Goal: Complete application form: Complete application form

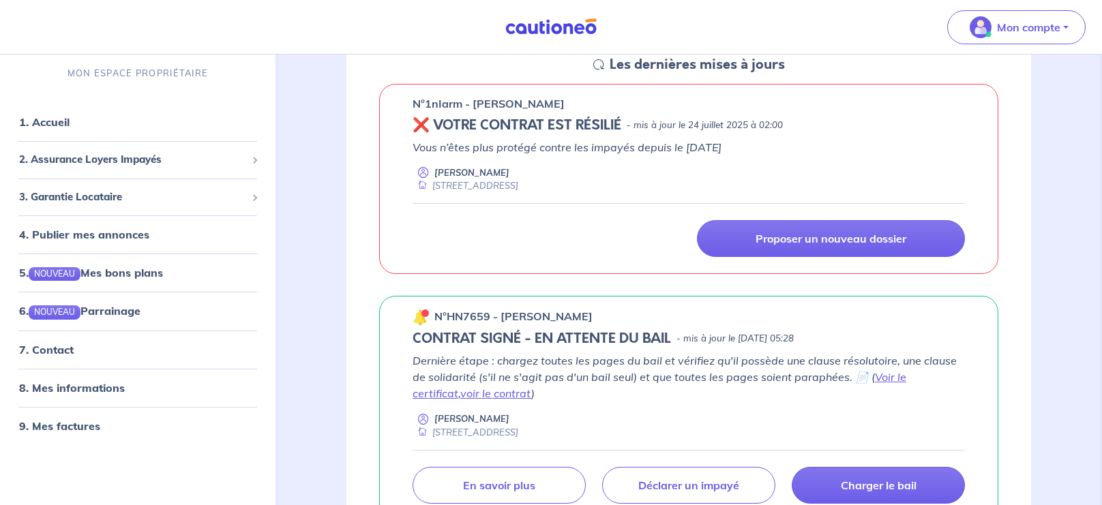
scroll to position [188, 0]
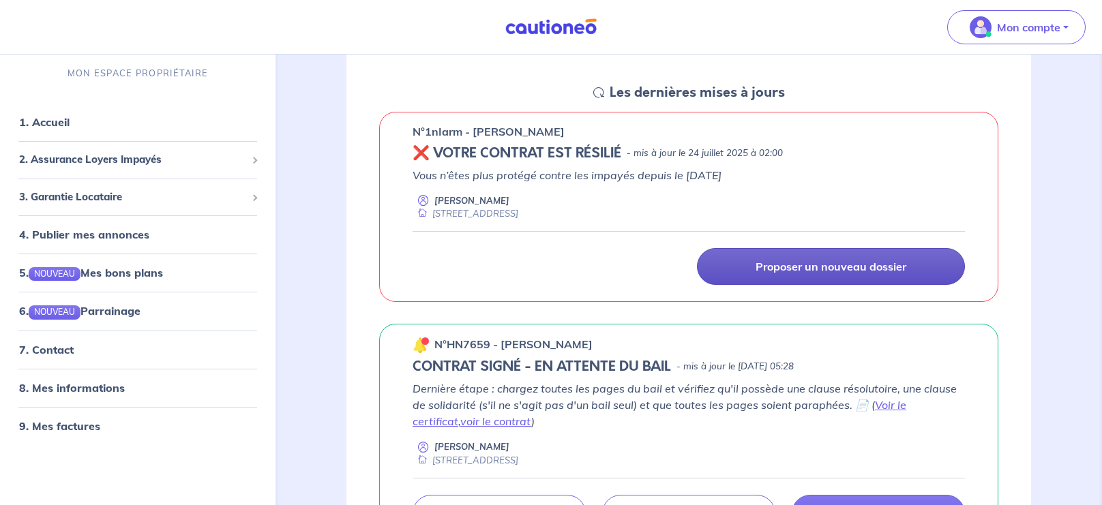
click at [911, 259] on link "Proposer un nouveau dossier" at bounding box center [831, 266] width 268 height 37
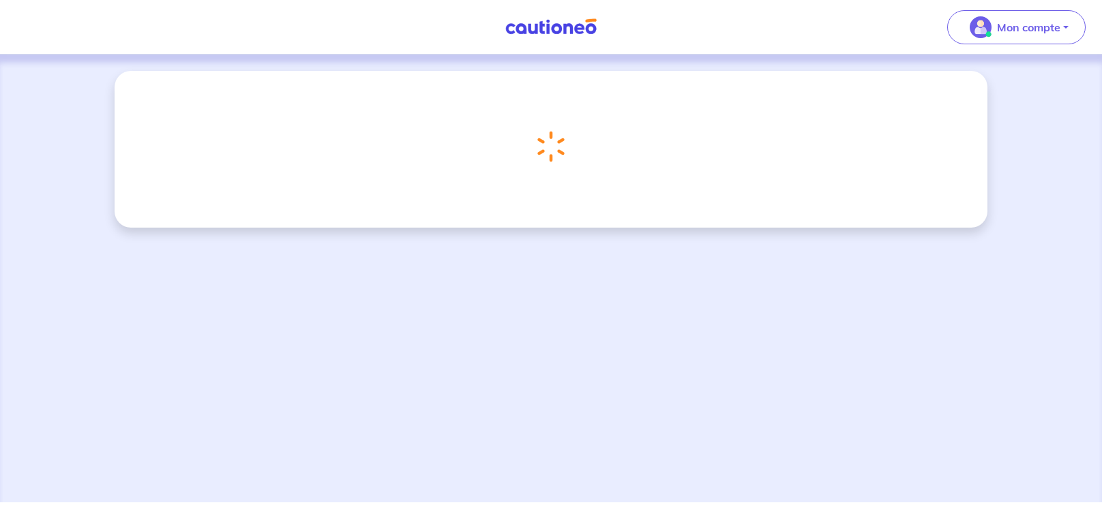
scroll to position [10, 0]
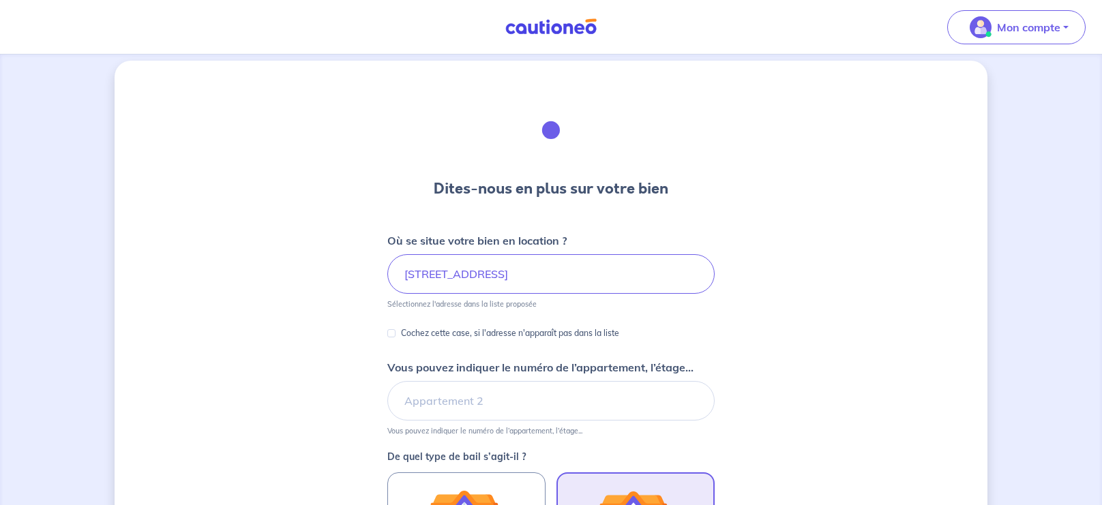
type input "429.99"
type input "444.99"
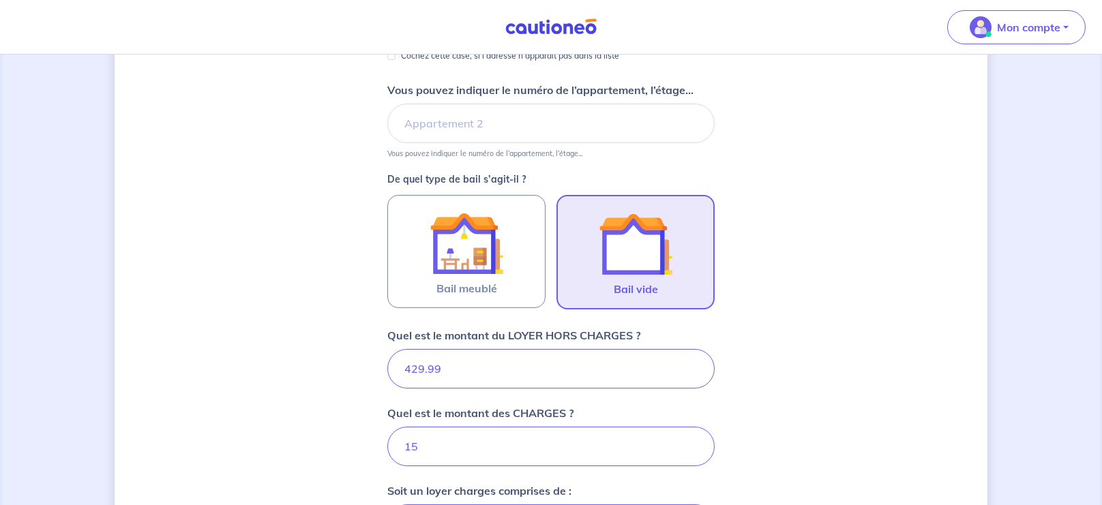
scroll to position [302, 0]
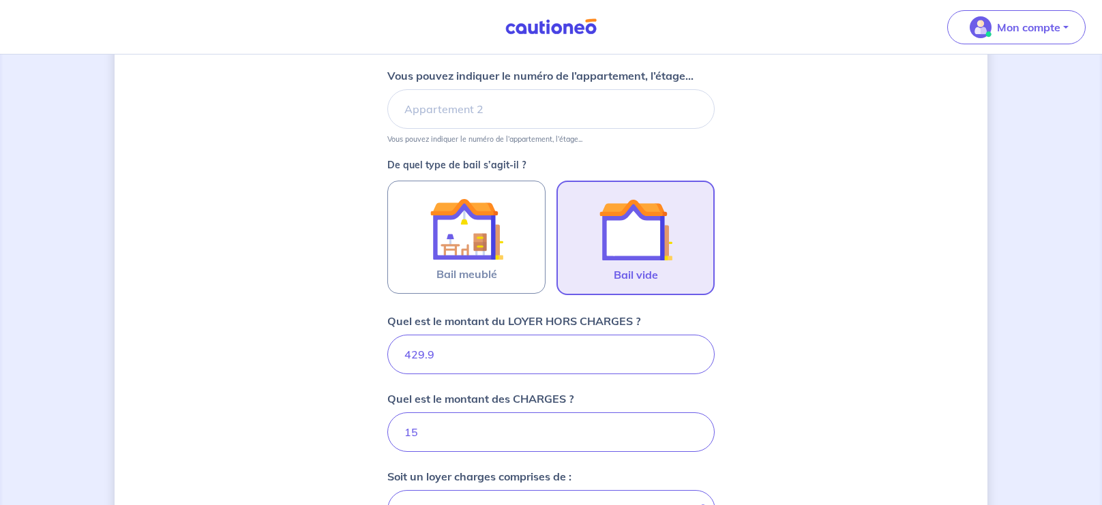
type input "429"
type input "444.9"
type input "42"
type input "444"
type input "4"
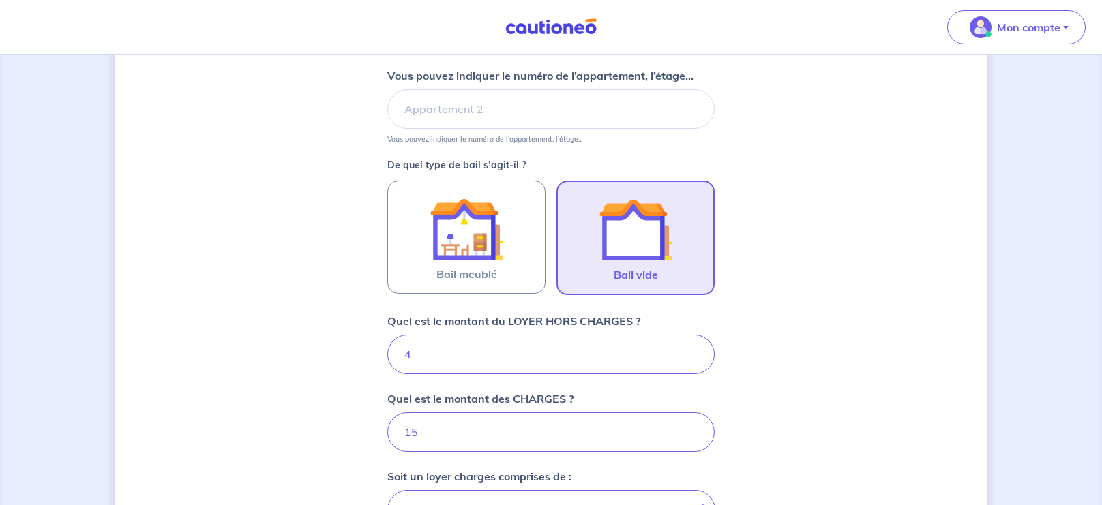
type input "19"
type input "435"
type input "450"
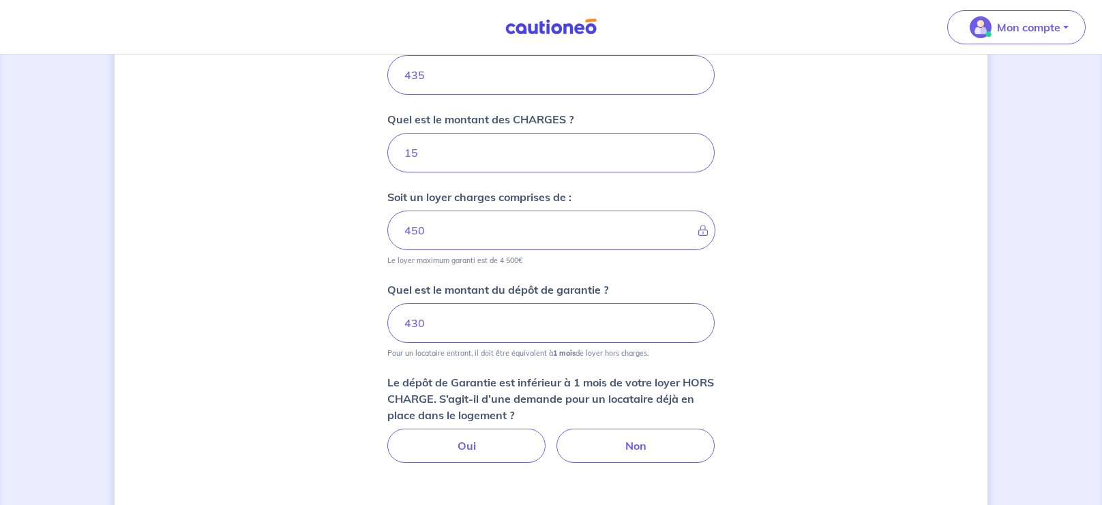
scroll to position [588, 0]
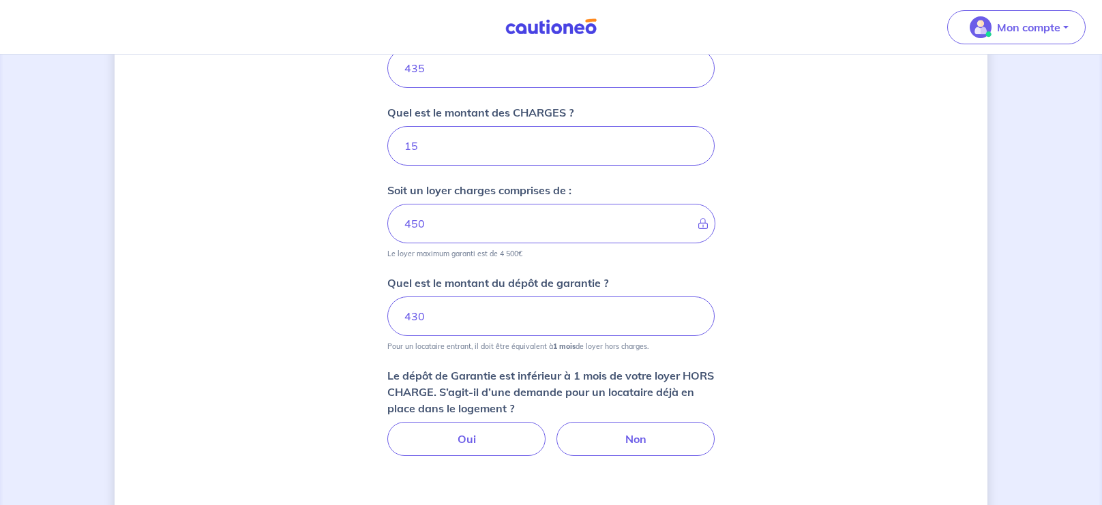
type input "435"
click at [426, 312] on input "430" at bounding box center [550, 317] width 327 height 40
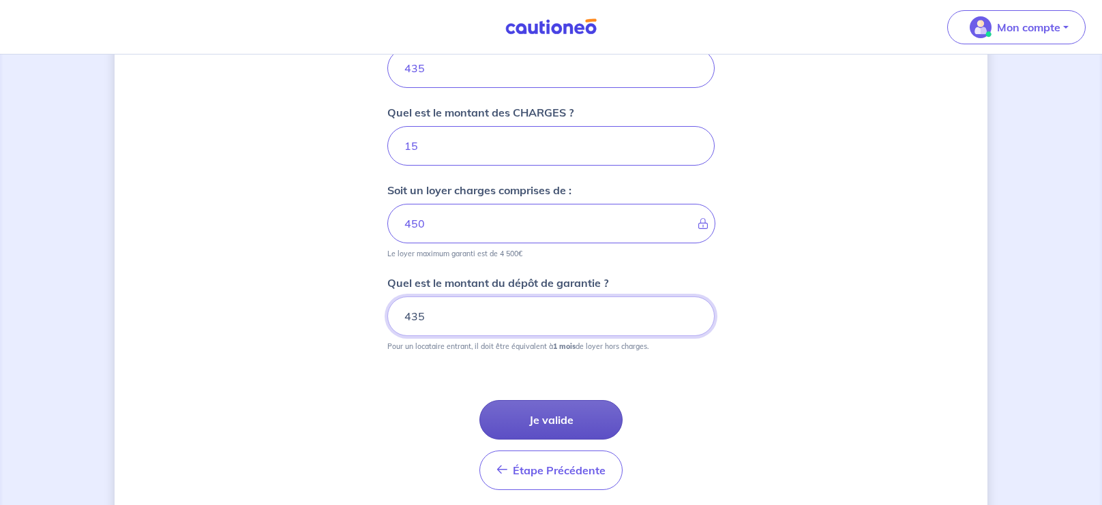
type input "435"
click at [556, 419] on button "Je valide" at bounding box center [550, 420] width 143 height 40
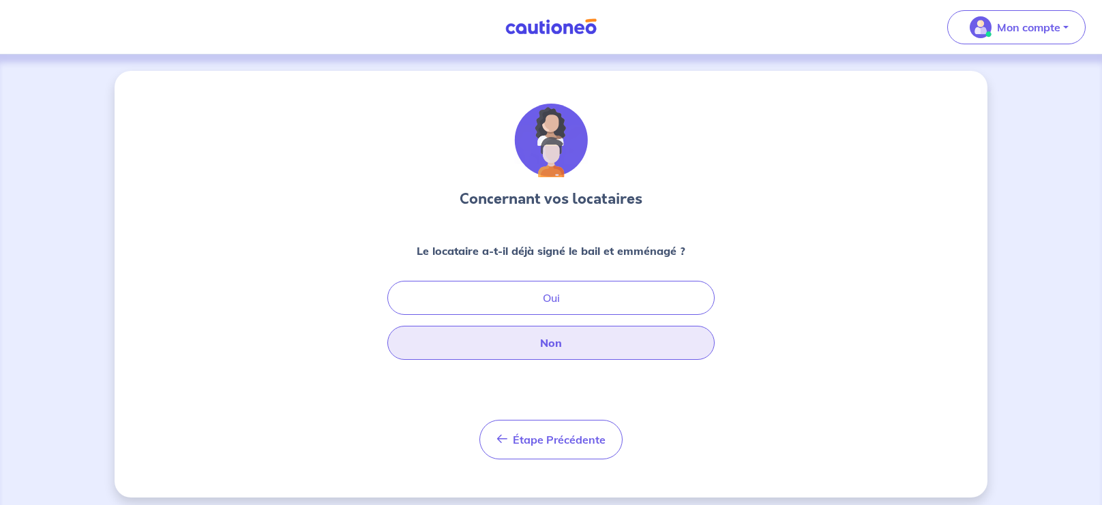
click at [560, 348] on button "Non" at bounding box center [550, 343] width 327 height 34
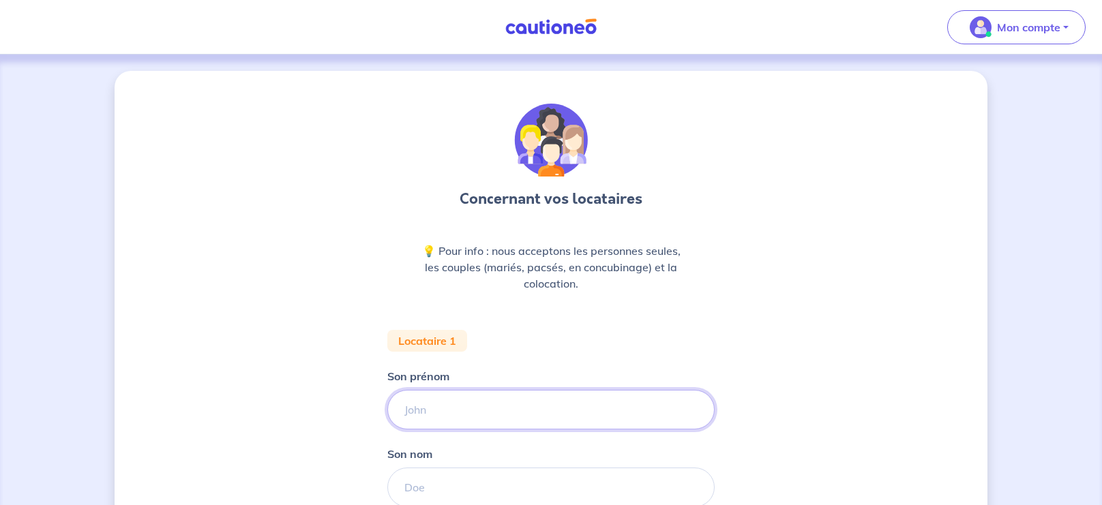
click at [554, 405] on input "Son prénom" at bounding box center [550, 410] width 327 height 40
type input "thiephen"
click at [549, 496] on input "Son nom" at bounding box center [550, 488] width 327 height 40
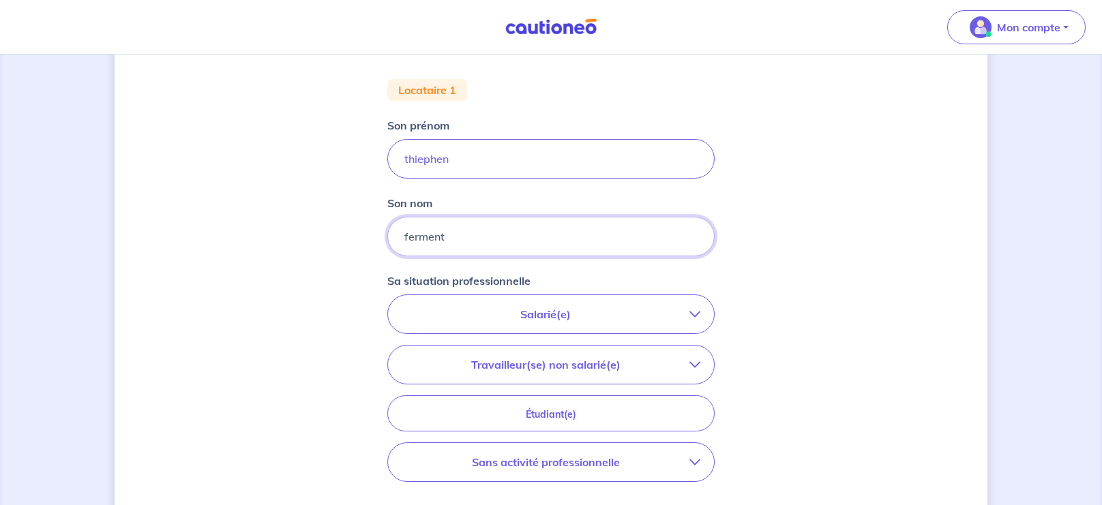
scroll to position [271, 0]
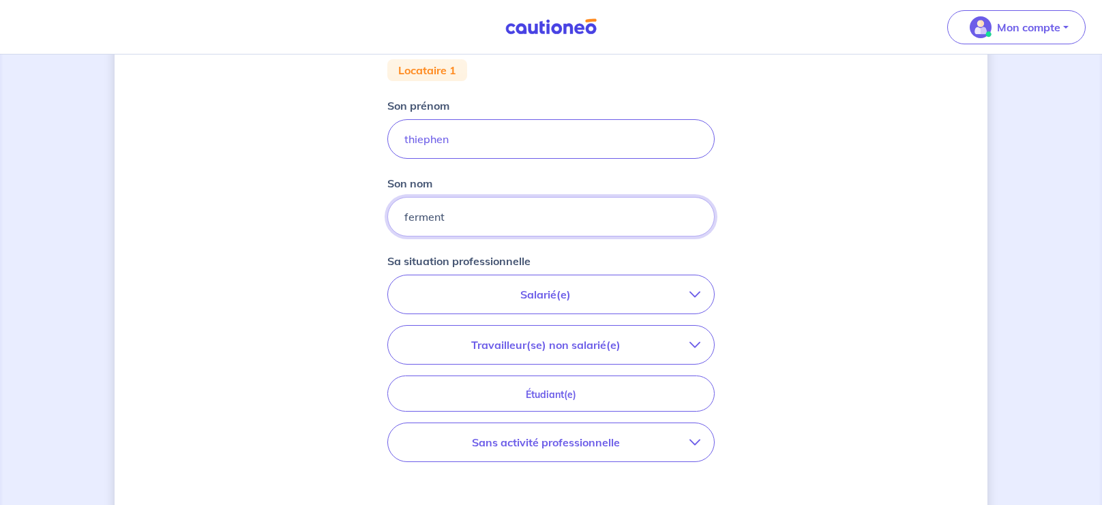
type input "ferment"
click at [693, 293] on icon "button" at bounding box center [694, 294] width 11 height 11
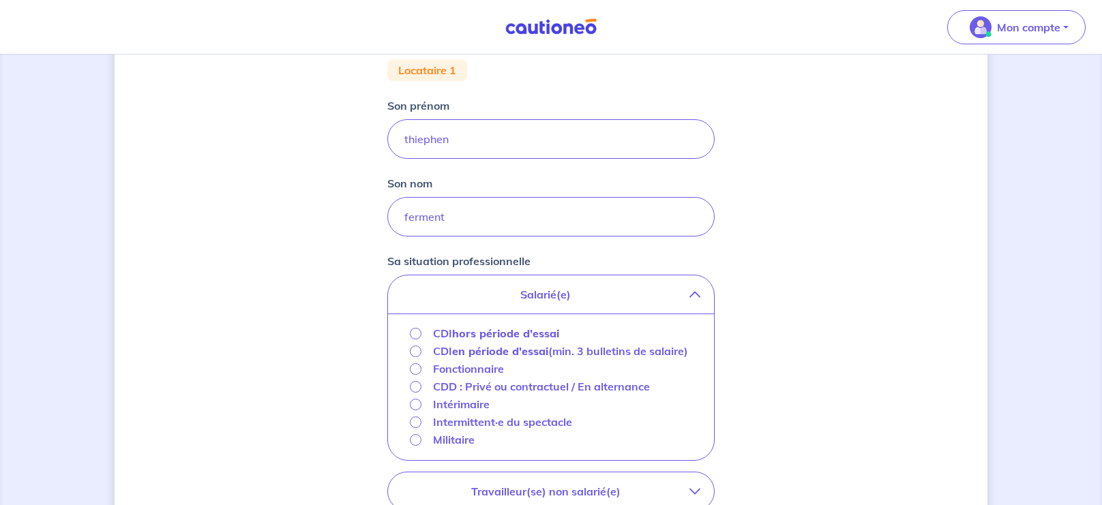
click at [498, 333] on strong "hors période d'essai" at bounding box center [505, 333] width 107 height 14
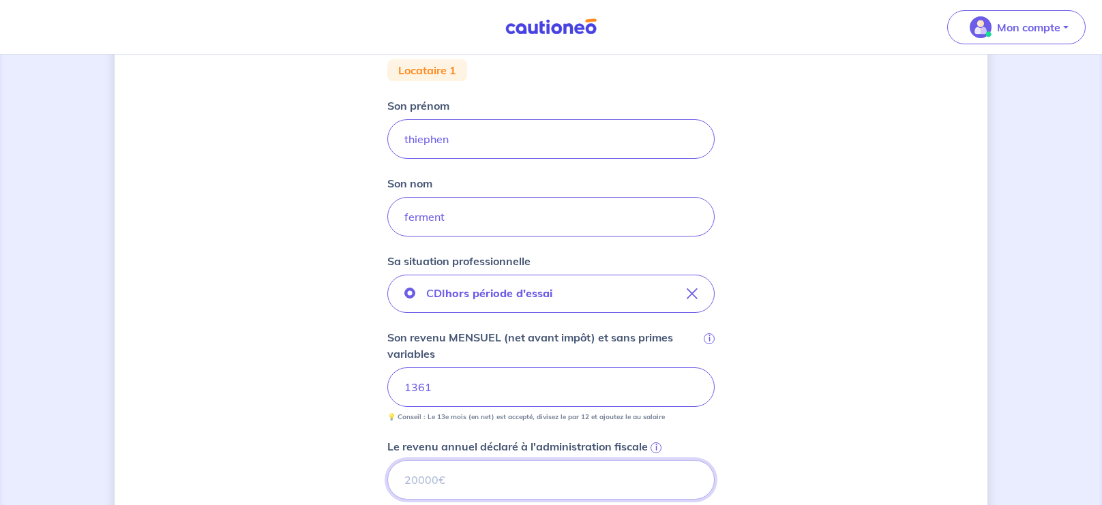
click at [491, 483] on input "Le revenu annuel déclaré à l'administration fiscale i" at bounding box center [550, 480] width 327 height 40
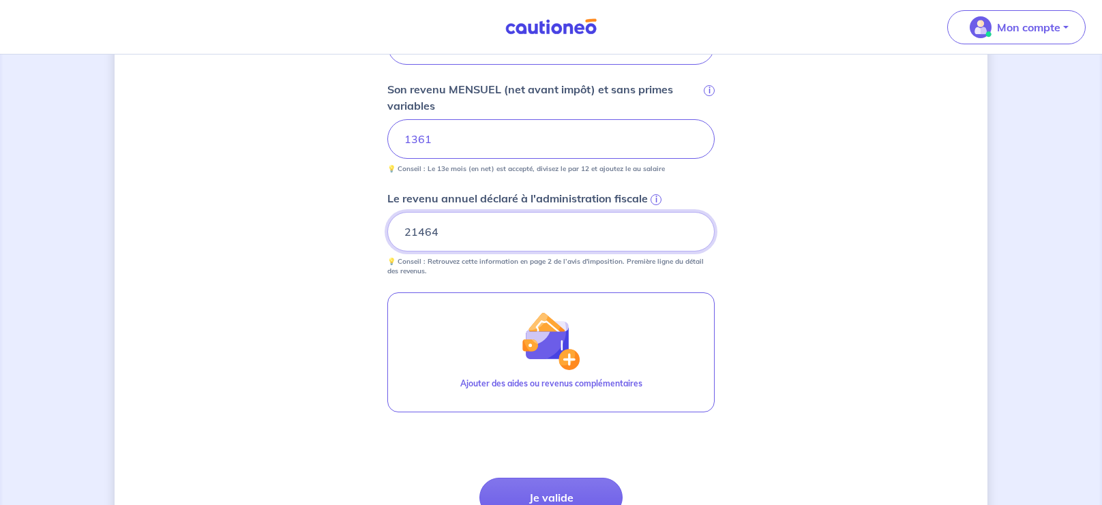
scroll to position [523, 0]
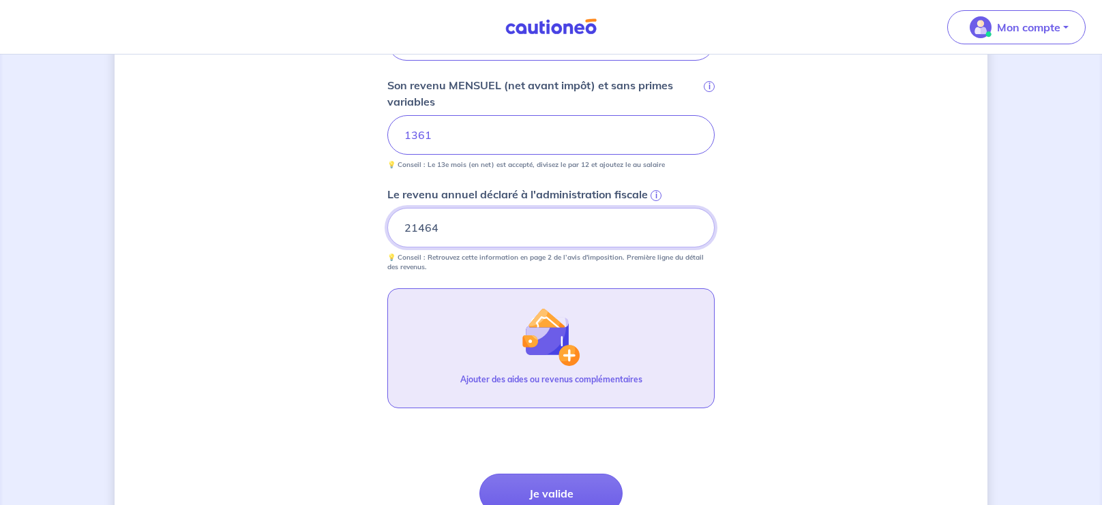
type input "21464"
click at [564, 354] on img "button" at bounding box center [550, 336] width 59 height 59
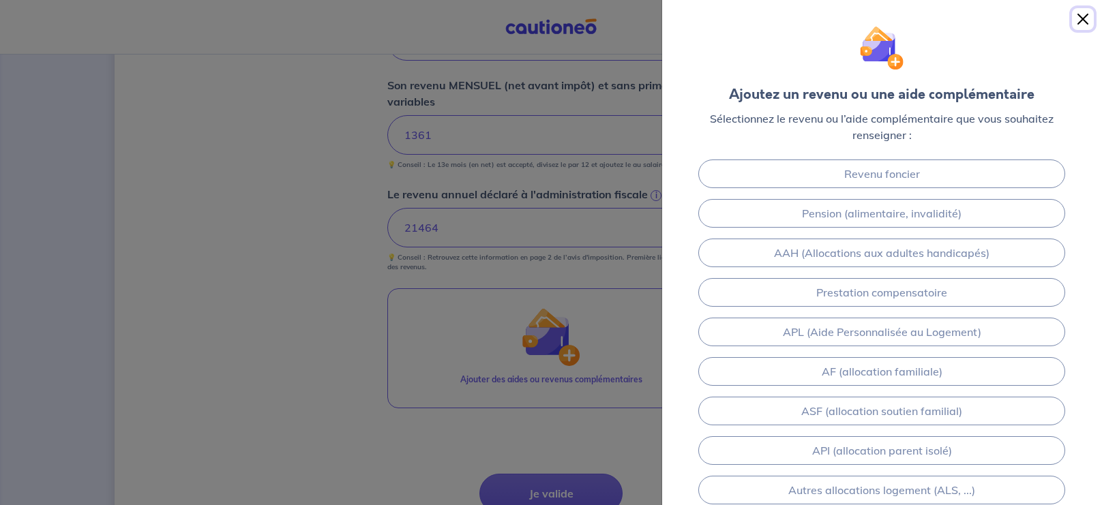
click at [1080, 18] on button "Close" at bounding box center [1083, 19] width 22 height 22
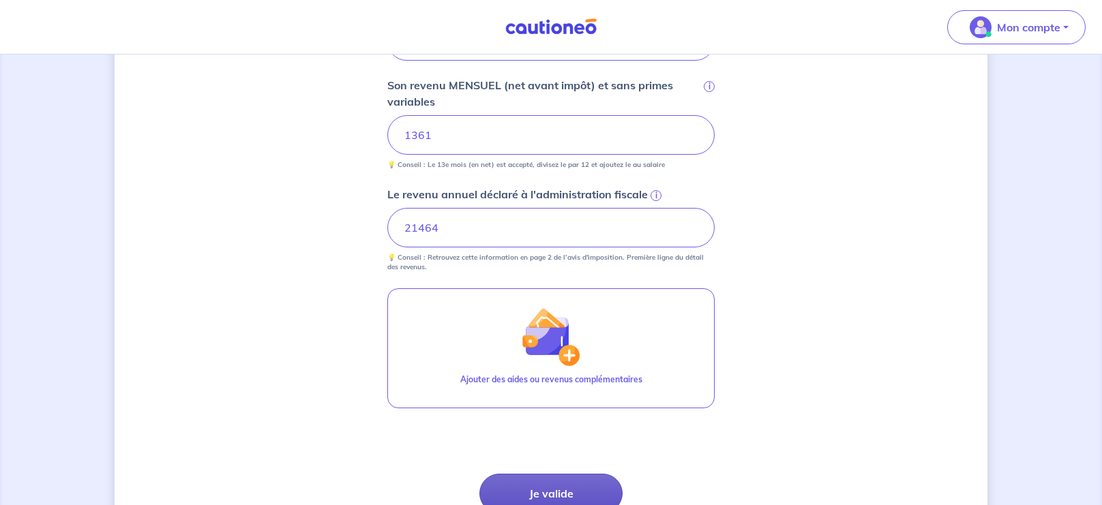
click at [533, 489] on button "Je valide" at bounding box center [550, 494] width 143 height 40
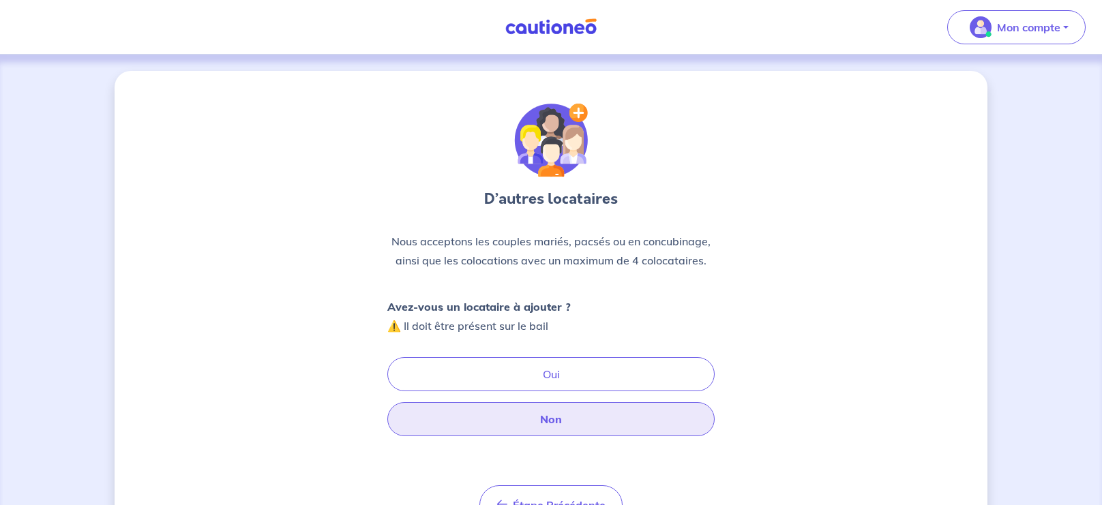
click at [556, 421] on button "Non" at bounding box center [550, 419] width 327 height 34
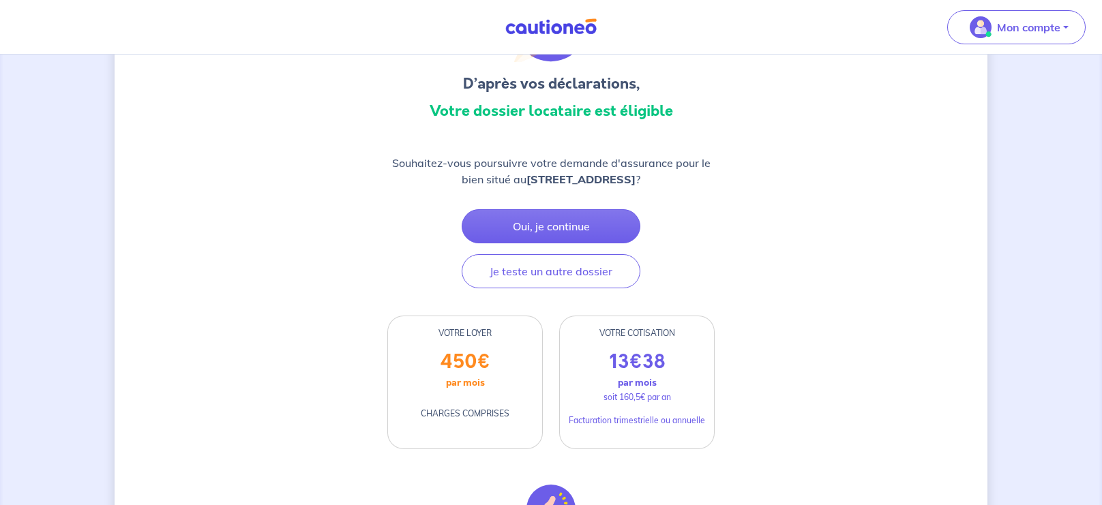
scroll to position [119, 0]
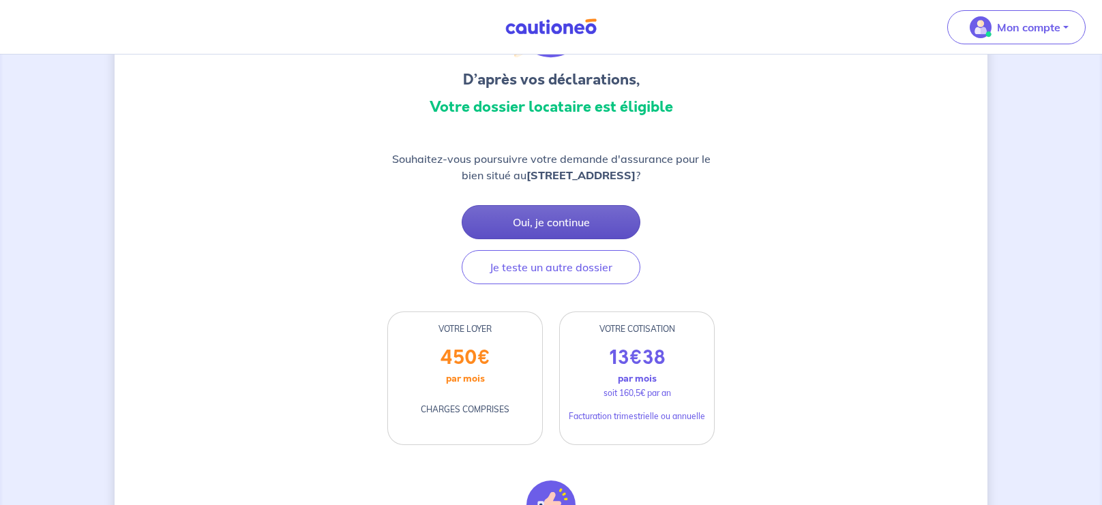
click at [551, 218] on button "Oui, je continue" at bounding box center [550, 222] width 179 height 34
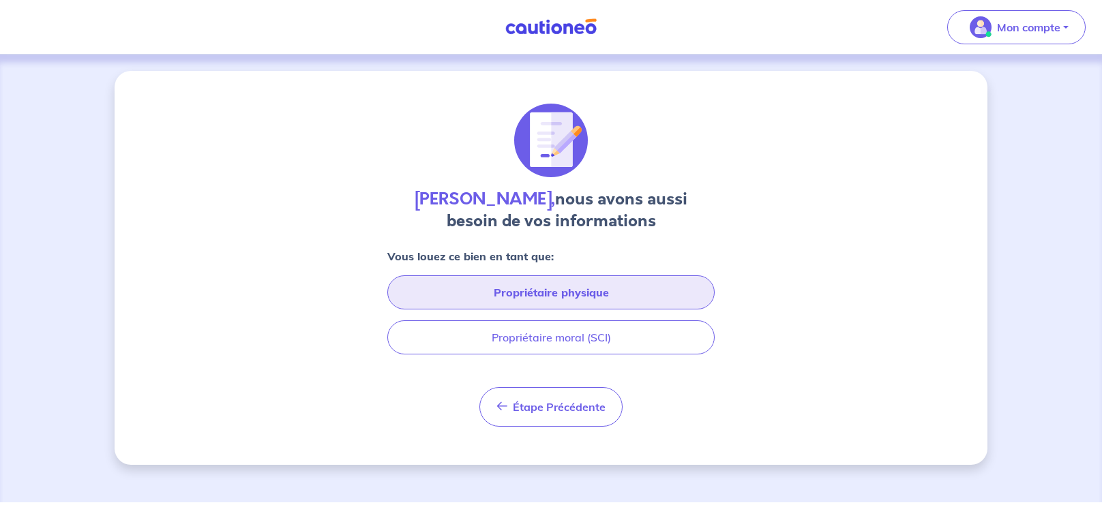
click at [547, 290] on button "Propriétaire physique" at bounding box center [550, 292] width 327 height 34
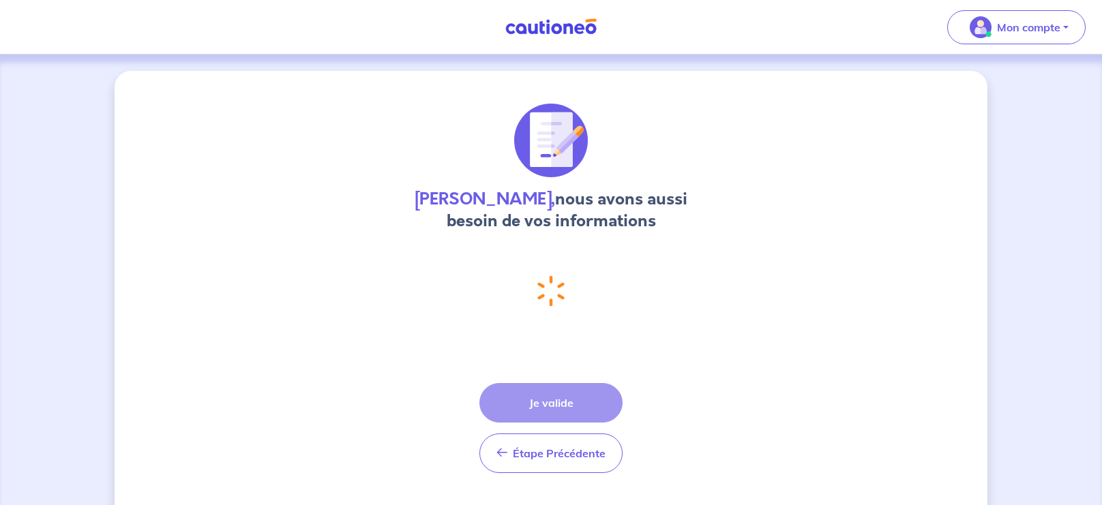
select select "FR"
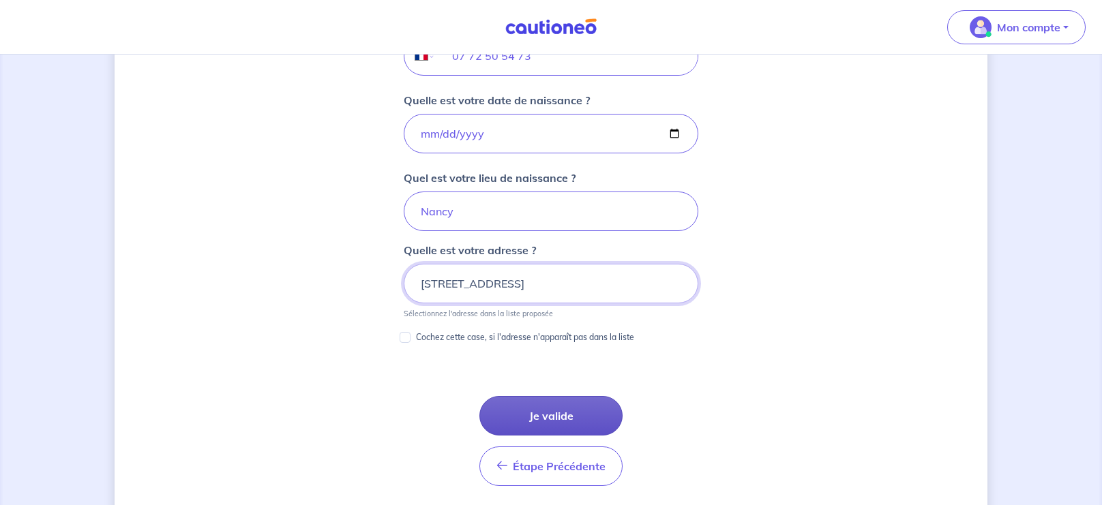
scroll to position [623, 0]
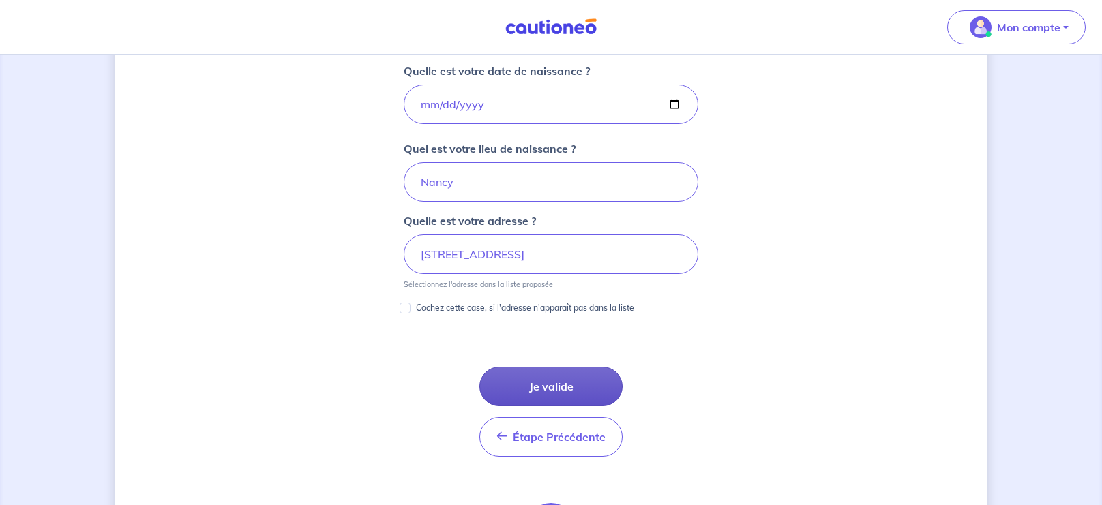
click at [534, 383] on button "Je valide" at bounding box center [550, 387] width 143 height 40
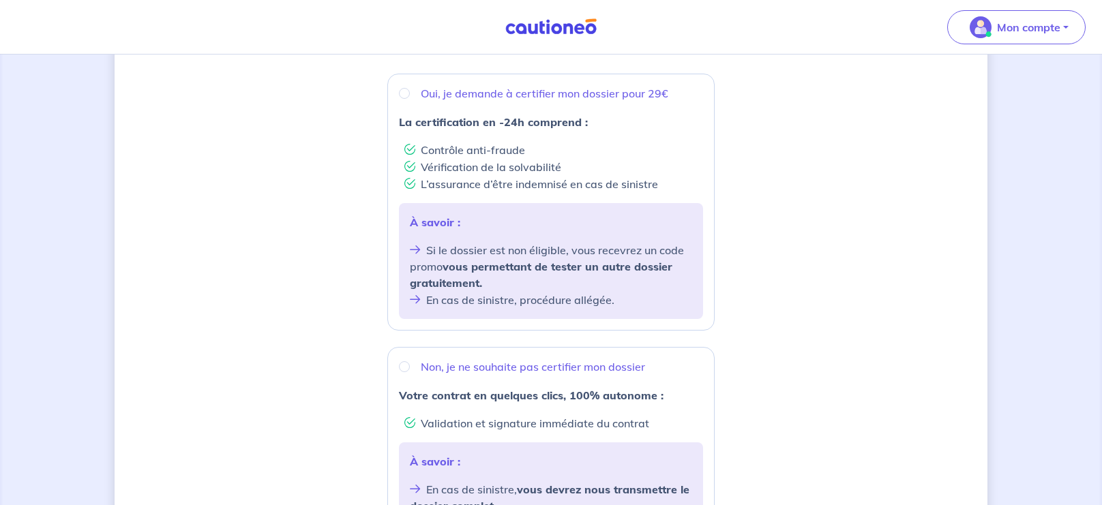
scroll to position [246, 0]
click at [404, 96] on input "Oui, je demande à certifier mon dossier pour 29€" at bounding box center [404, 92] width 11 height 11
radio input "true"
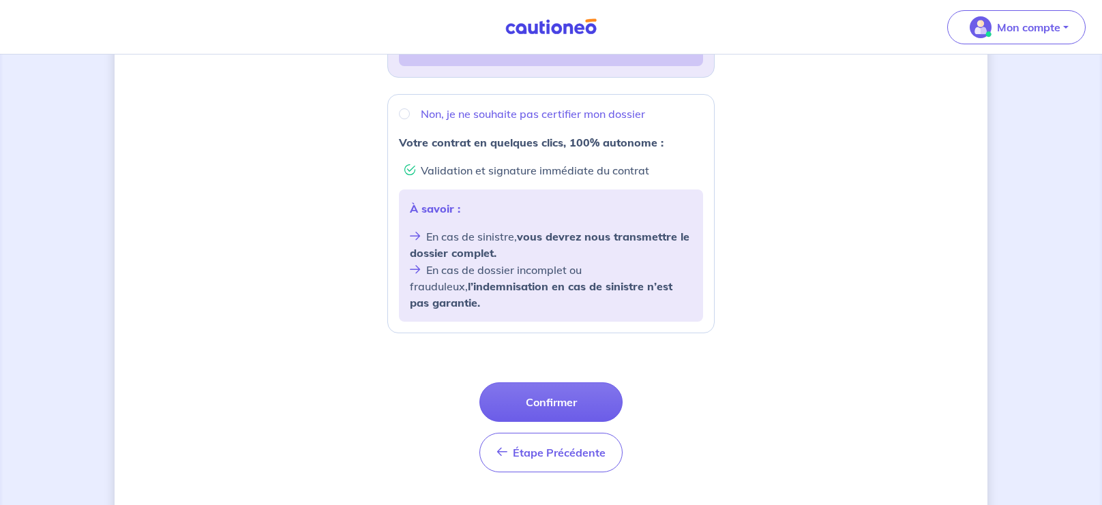
scroll to position [505, 0]
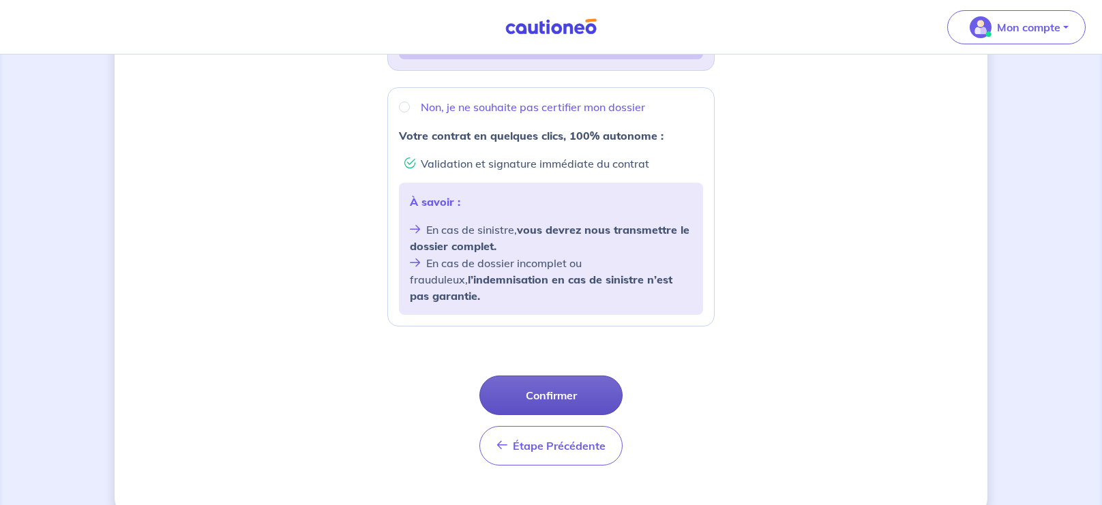
click at [541, 376] on button "Confirmer" at bounding box center [550, 396] width 143 height 40
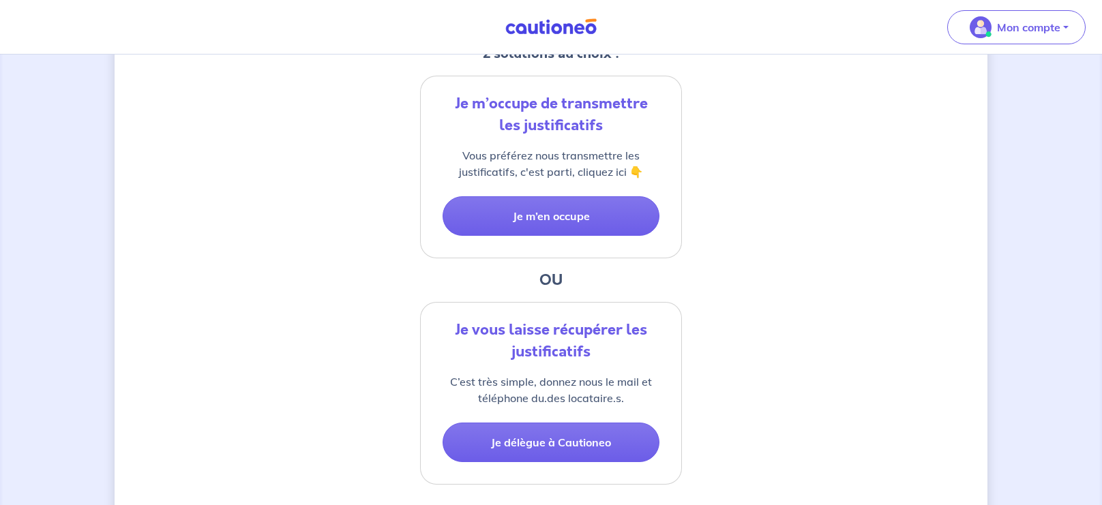
scroll to position [307, 0]
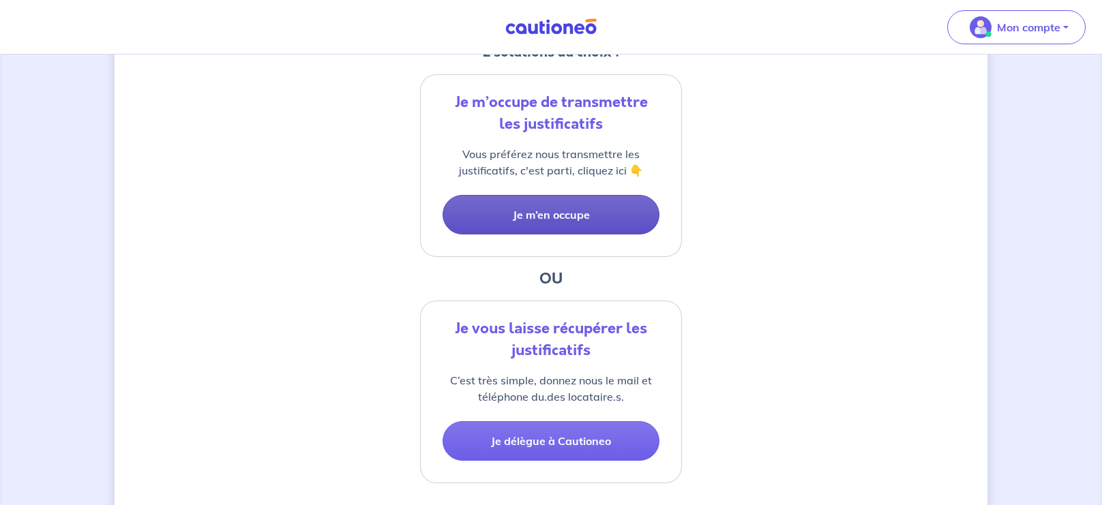
click at [554, 217] on button "Je m’en occupe" at bounding box center [550, 215] width 217 height 40
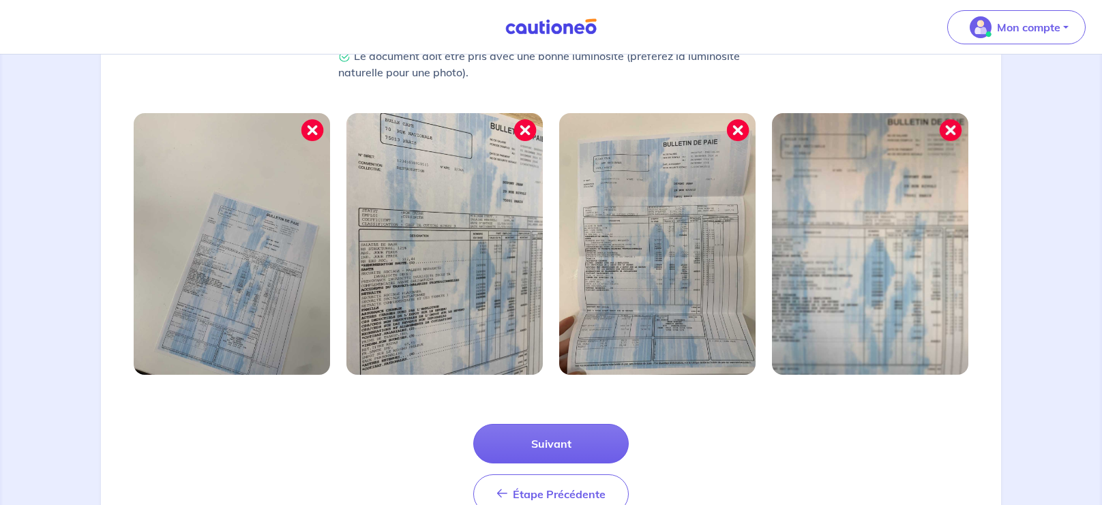
scroll to position [416, 0]
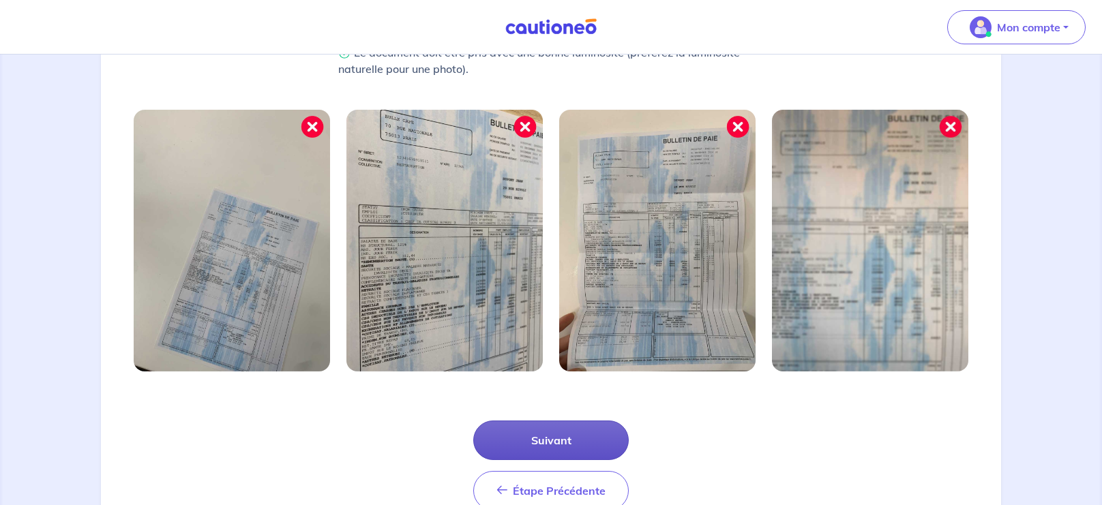
click at [552, 449] on button "Suivant" at bounding box center [550, 441] width 155 height 40
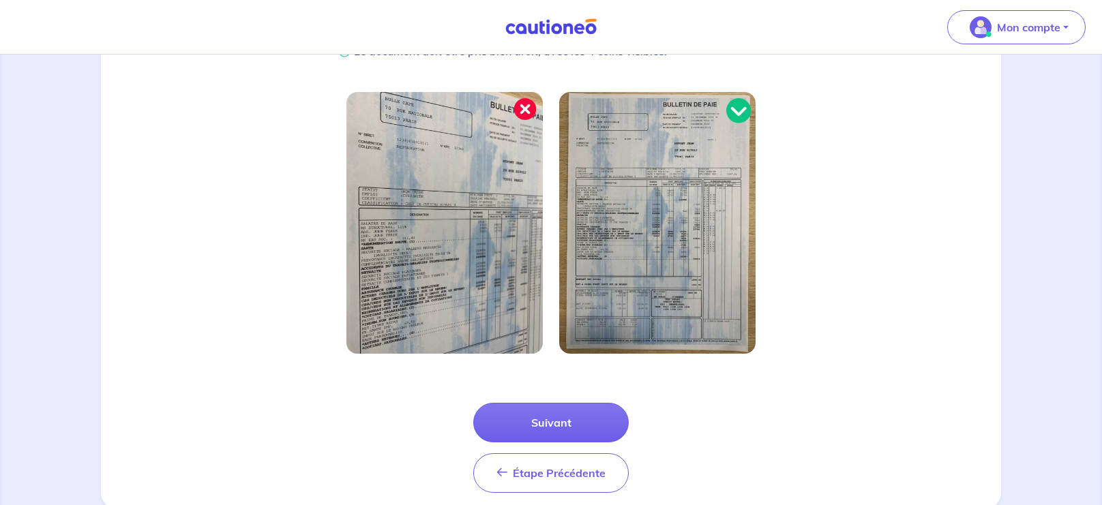
scroll to position [405, 0]
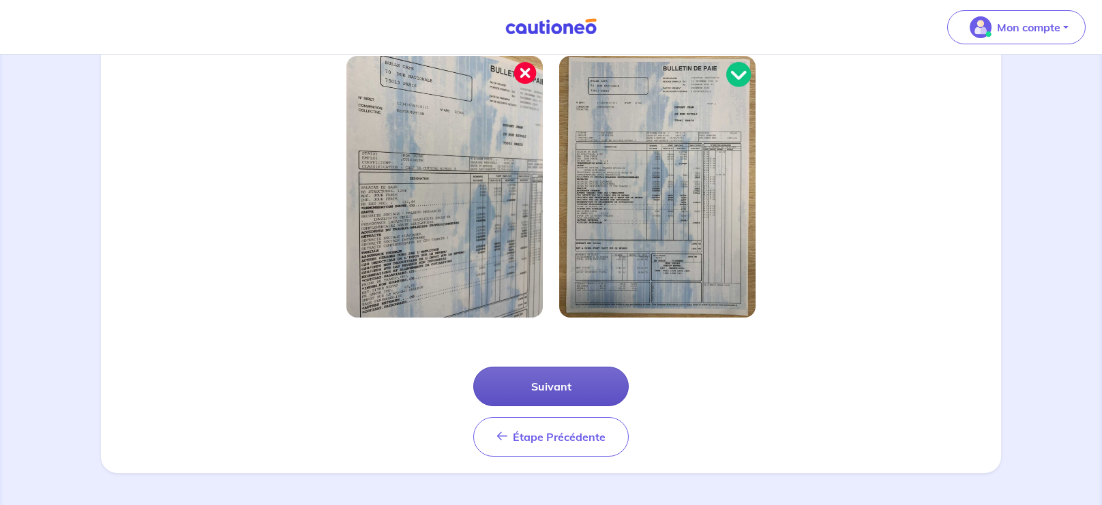
click at [589, 384] on button "Suivant" at bounding box center [550, 387] width 155 height 40
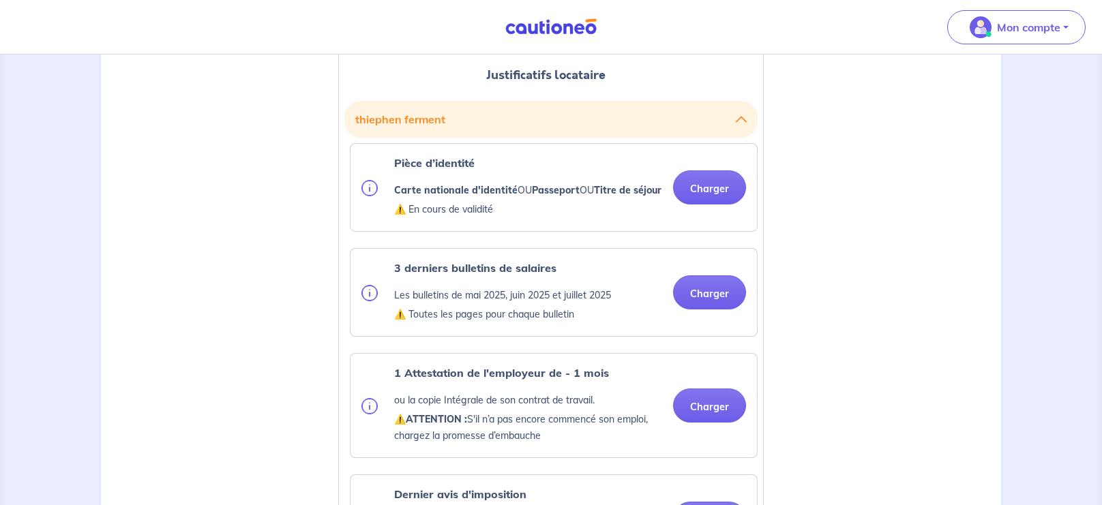
scroll to position [365, 0]
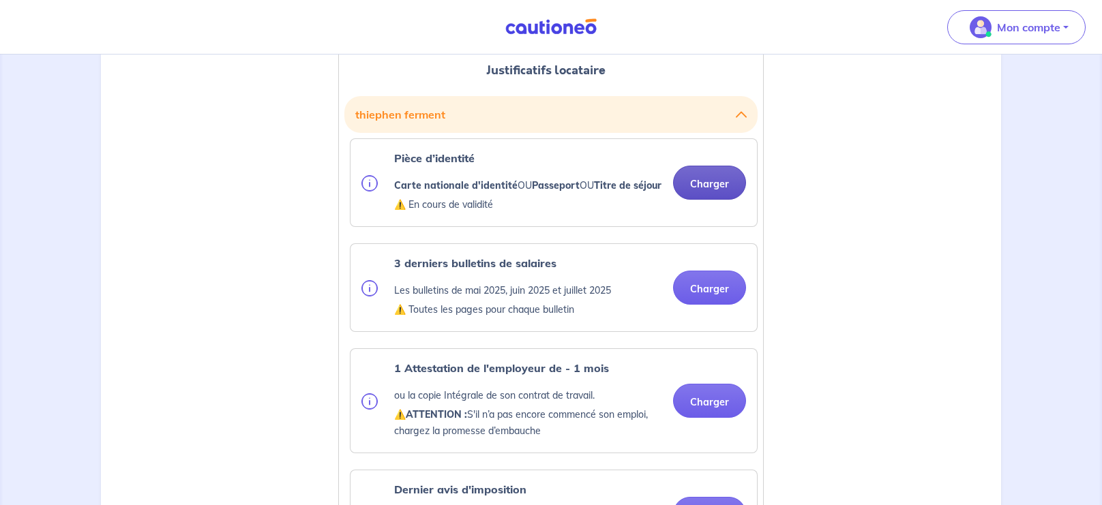
click at [718, 196] on button "Charger" at bounding box center [709, 183] width 73 height 34
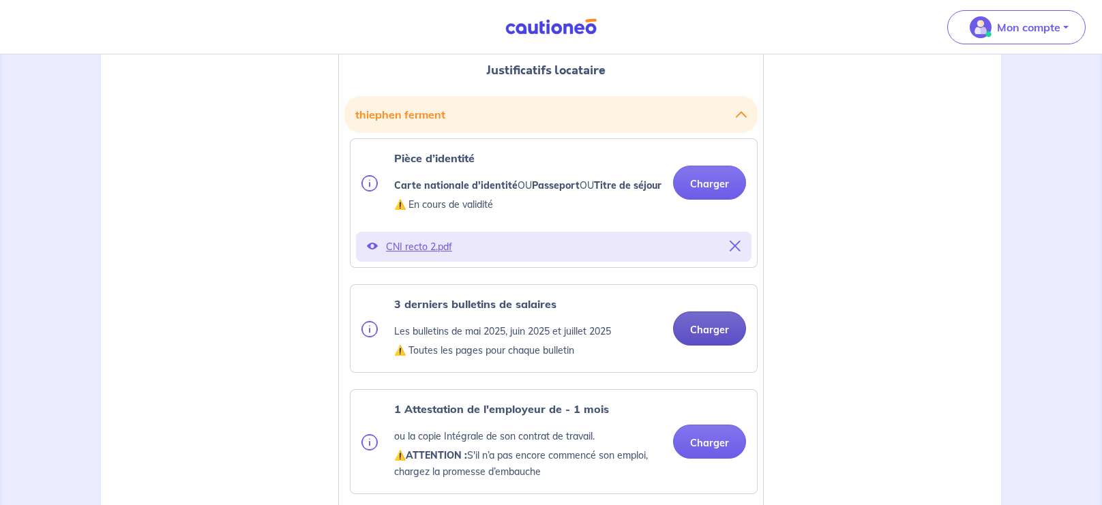
click at [720, 346] on button "Charger" at bounding box center [709, 329] width 73 height 34
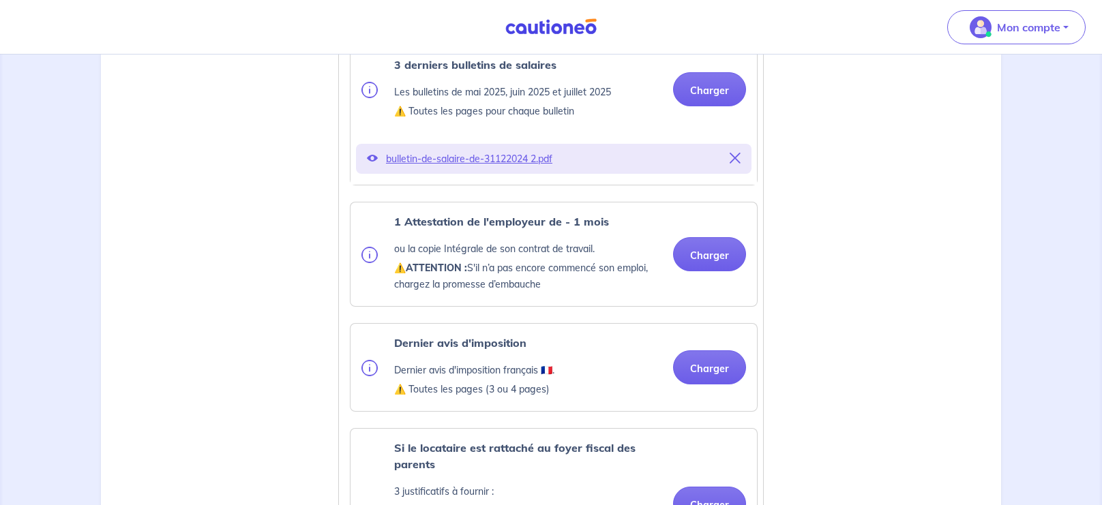
scroll to position [590, 0]
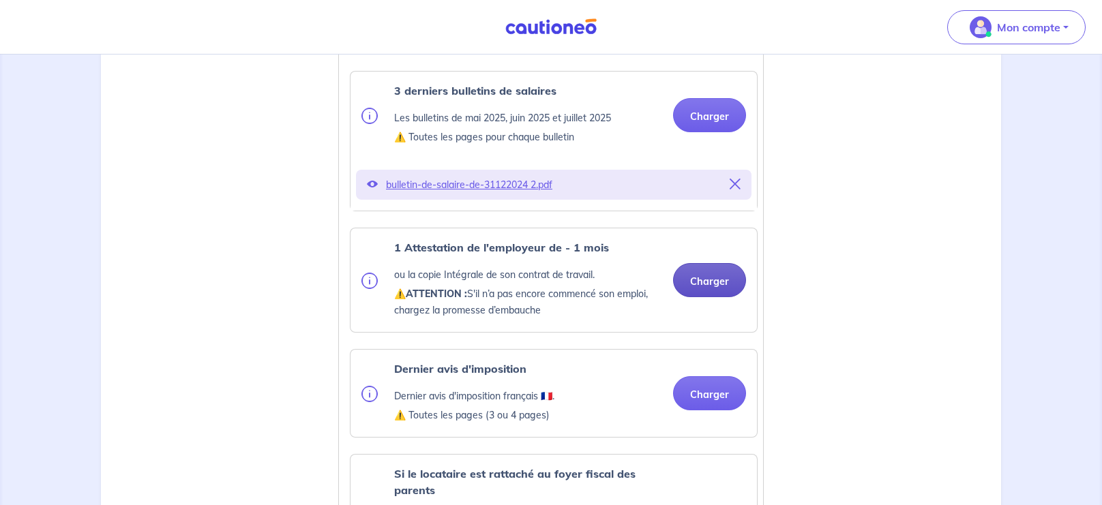
click at [725, 290] on button "Charger" at bounding box center [709, 280] width 73 height 34
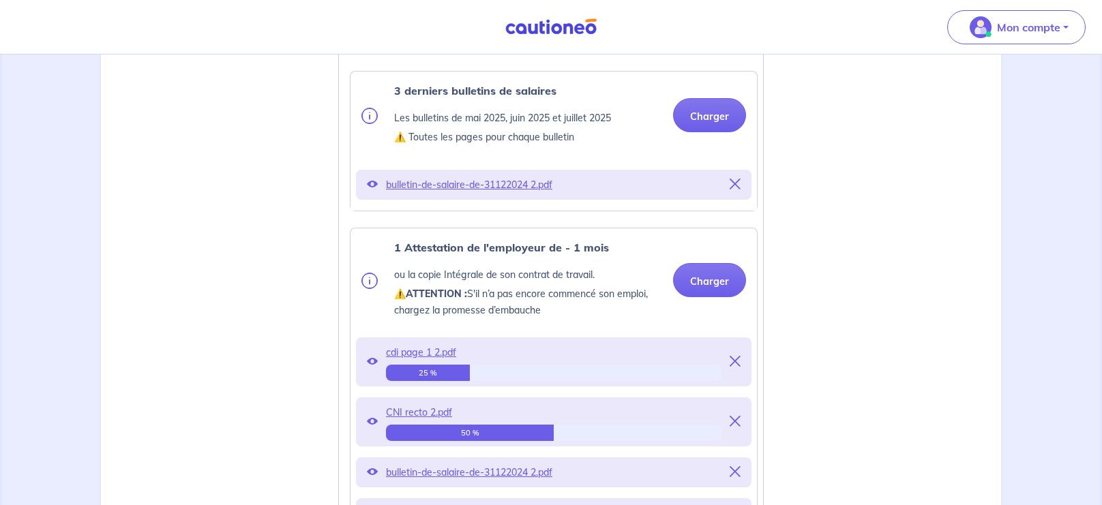
click at [736, 427] on icon at bounding box center [734, 421] width 11 height 11
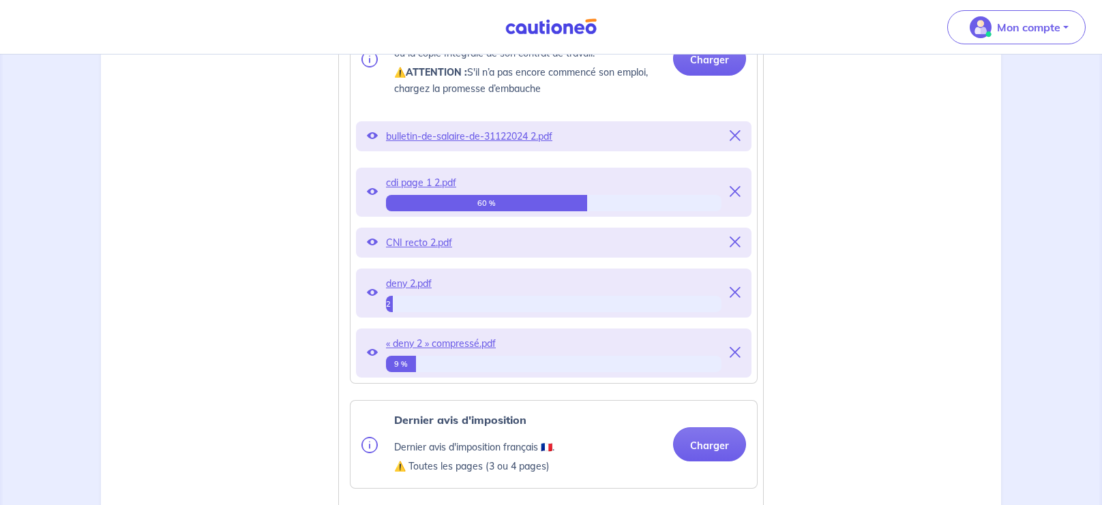
scroll to position [813, 0]
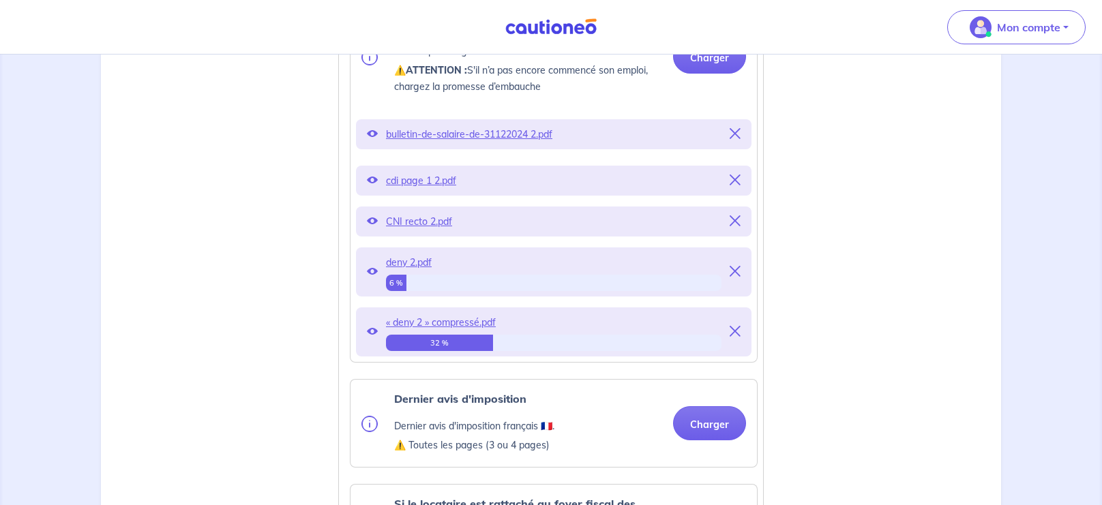
click at [734, 226] on icon at bounding box center [734, 220] width 11 height 11
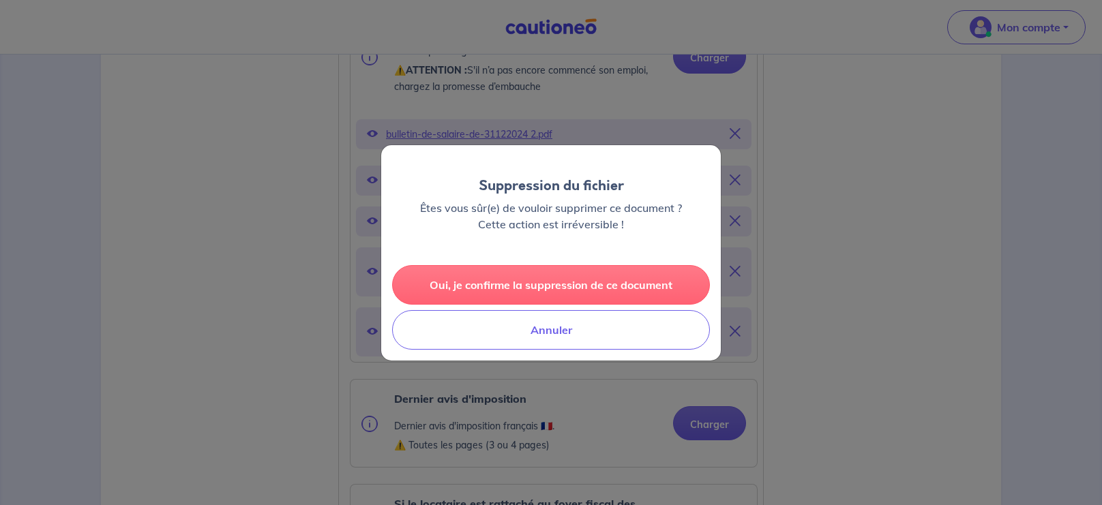
click at [570, 288] on button "Oui, je confirme la suppression de ce document" at bounding box center [551, 285] width 318 height 40
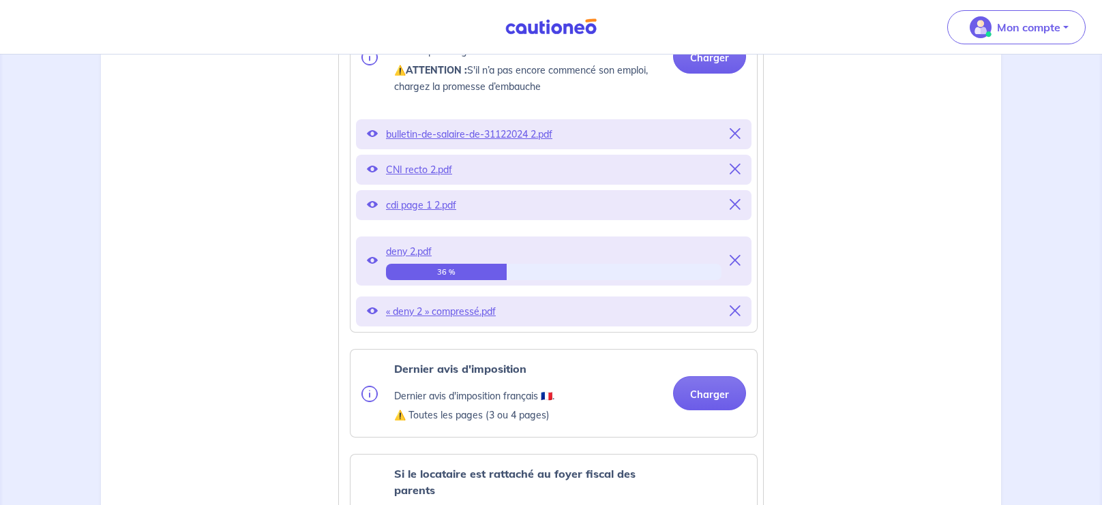
click at [735, 174] on icon at bounding box center [734, 169] width 11 height 11
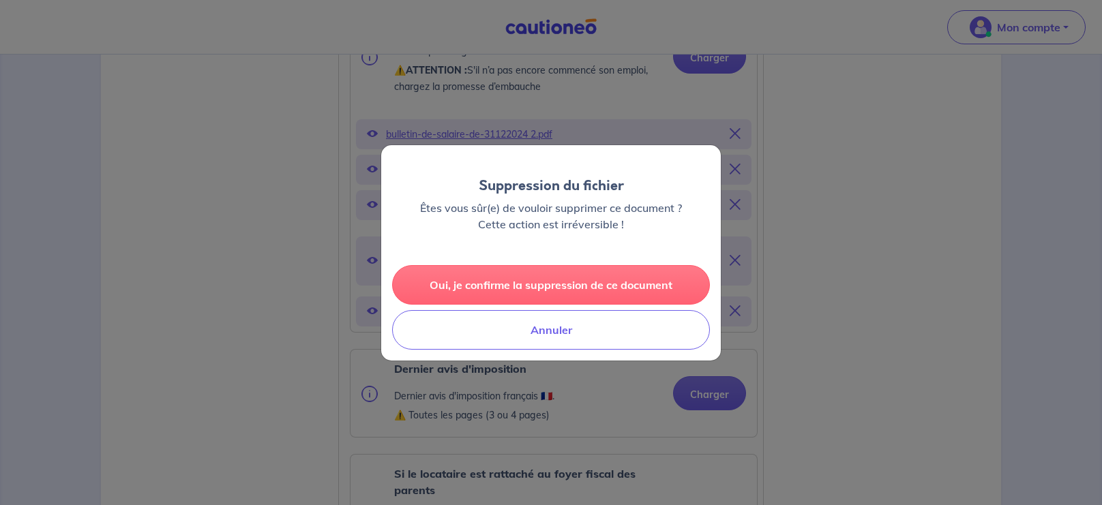
click at [594, 291] on button "Oui, je confirme la suppression de ce document" at bounding box center [551, 285] width 318 height 40
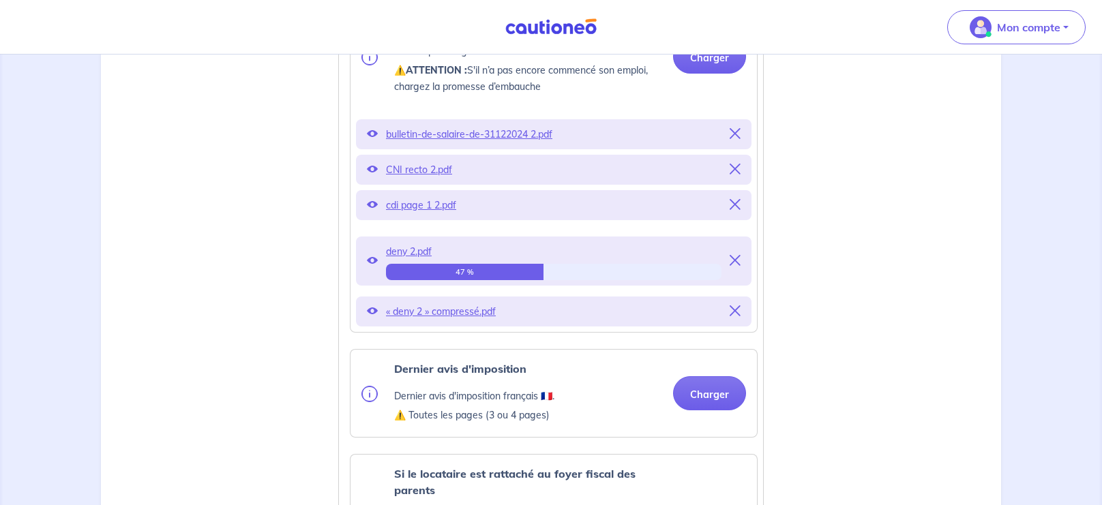
click at [737, 139] on icon at bounding box center [734, 133] width 11 height 11
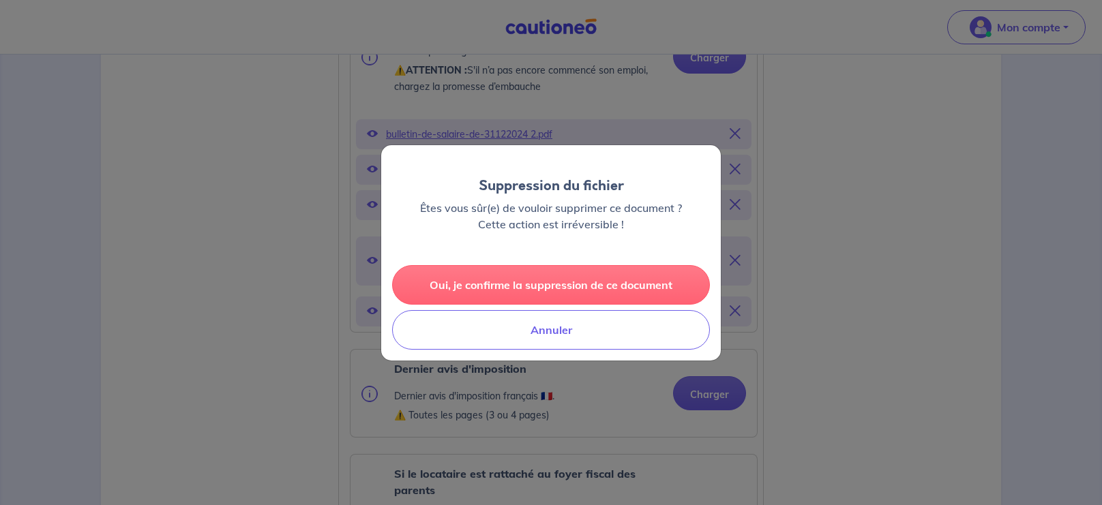
click at [622, 289] on button "Oui, je confirme la suppression de ce document" at bounding box center [551, 285] width 318 height 40
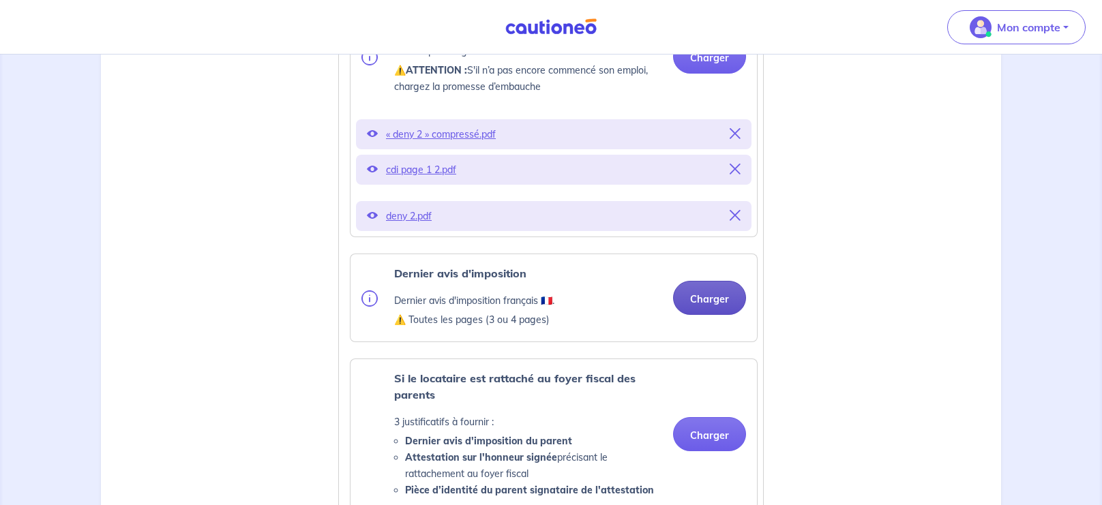
click at [711, 315] on button "Charger" at bounding box center [709, 298] width 73 height 34
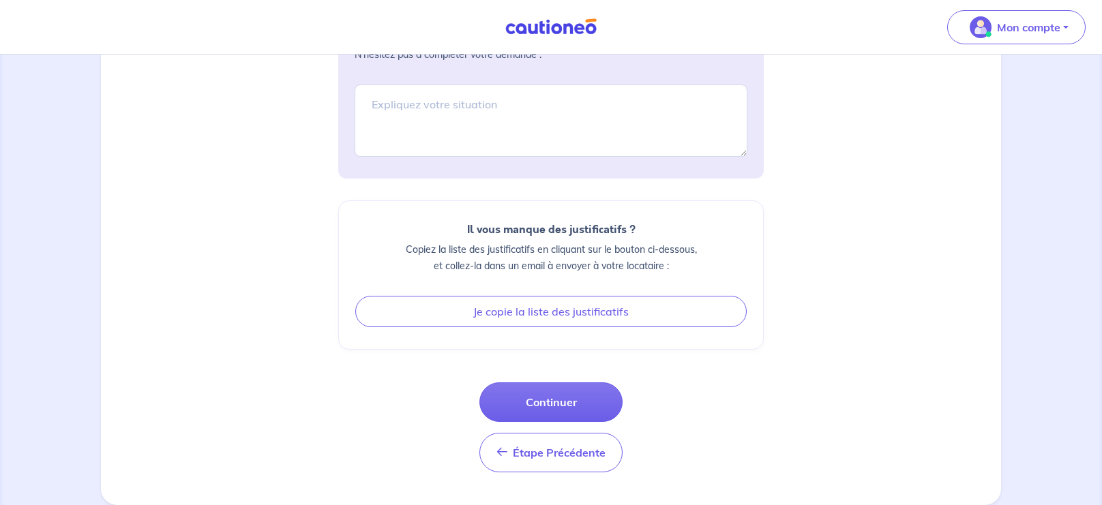
scroll to position [1735, 0]
click at [557, 407] on button "Continuer" at bounding box center [550, 402] width 143 height 40
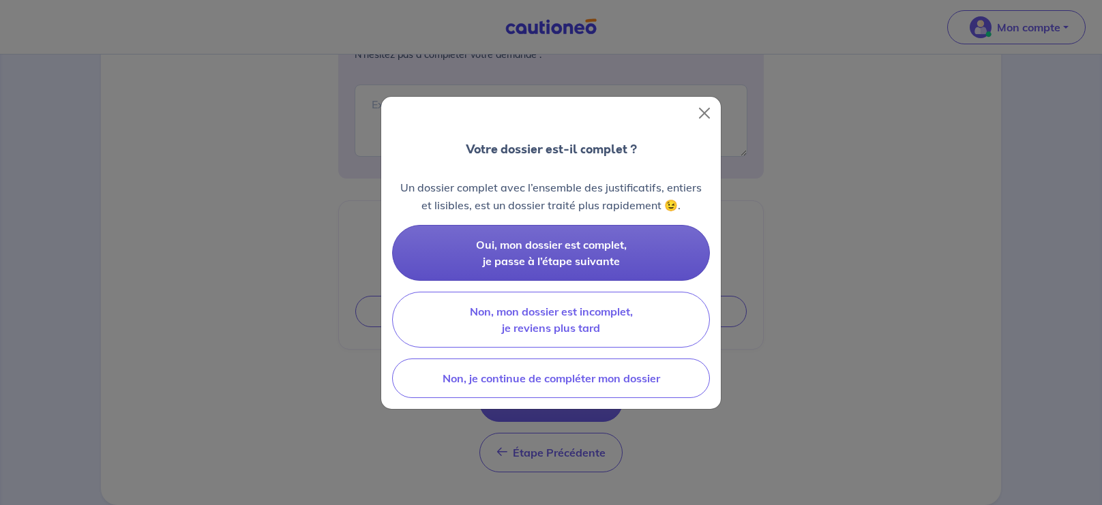
click at [575, 257] on span "Oui, mon dossier est complet, je passe à l’étape suivante" at bounding box center [551, 253] width 151 height 30
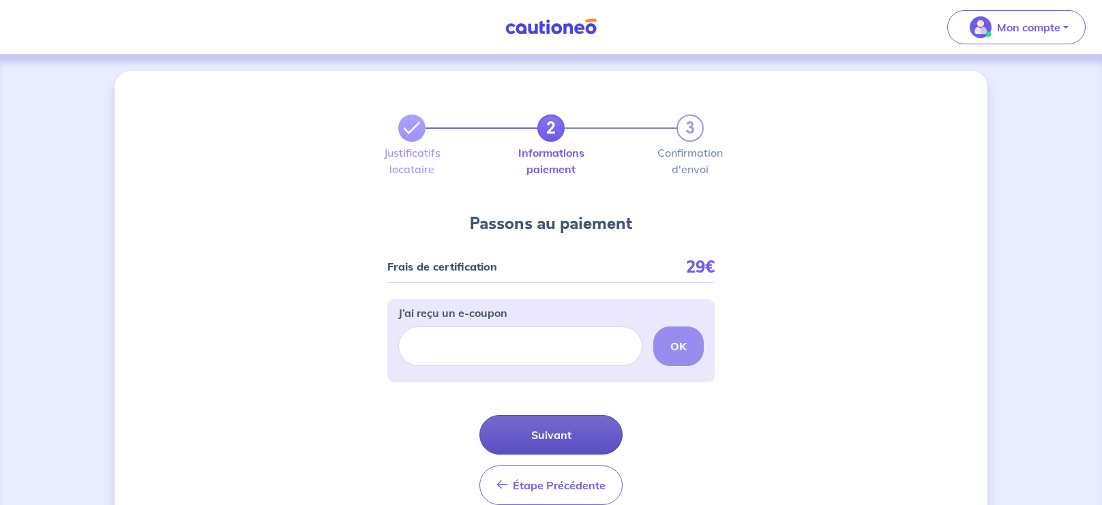
click at [546, 435] on button "Suivant" at bounding box center [550, 435] width 143 height 40
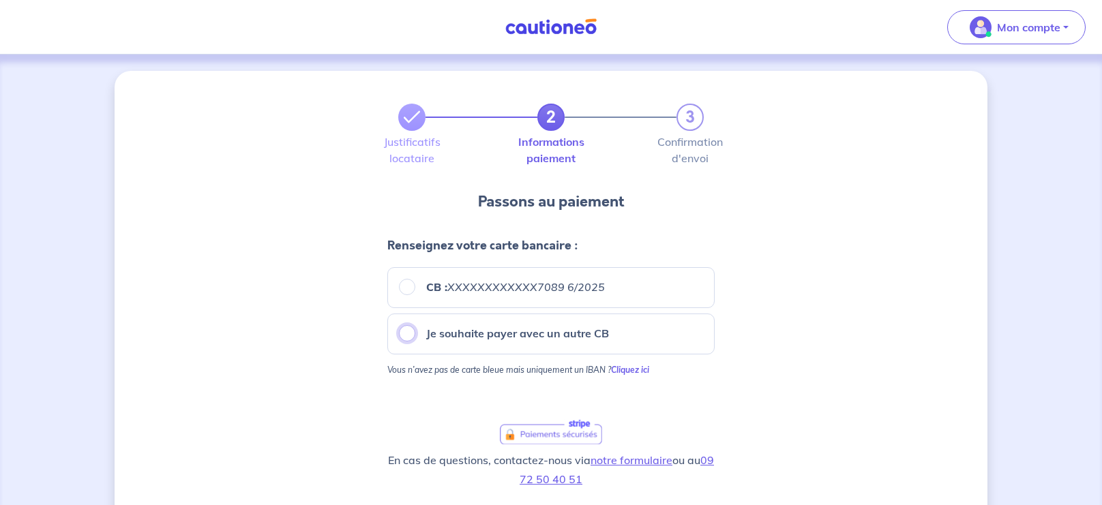
click at [406, 334] on input "Je souhaite payer avec un autre CB" at bounding box center [407, 333] width 16 height 16
radio input "true"
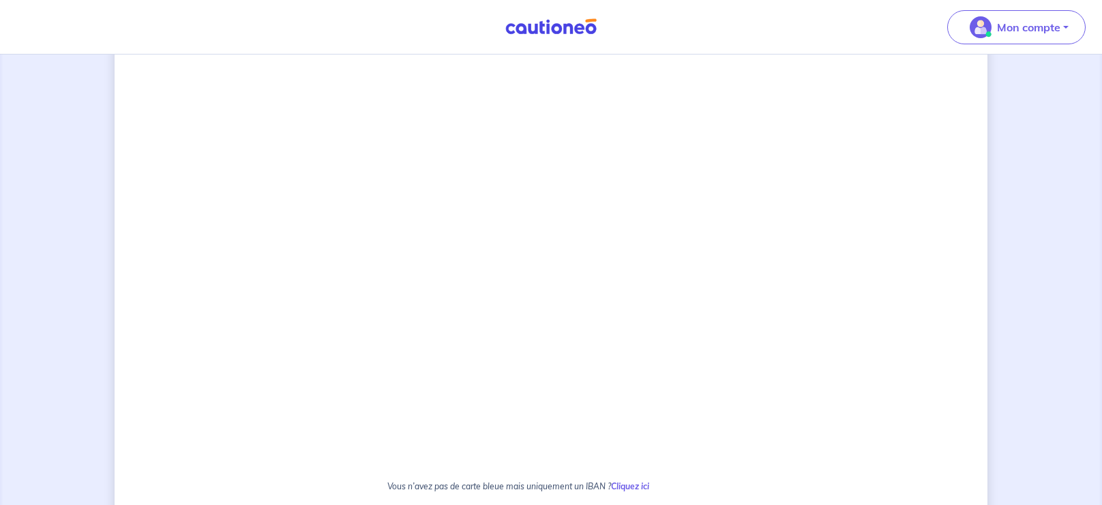
scroll to position [586, 0]
click at [883, 282] on div "2 3 Justificatifs locataire Informations paiement Confirmation d'envoi Passons …" at bounding box center [551, 131] width 872 height 1292
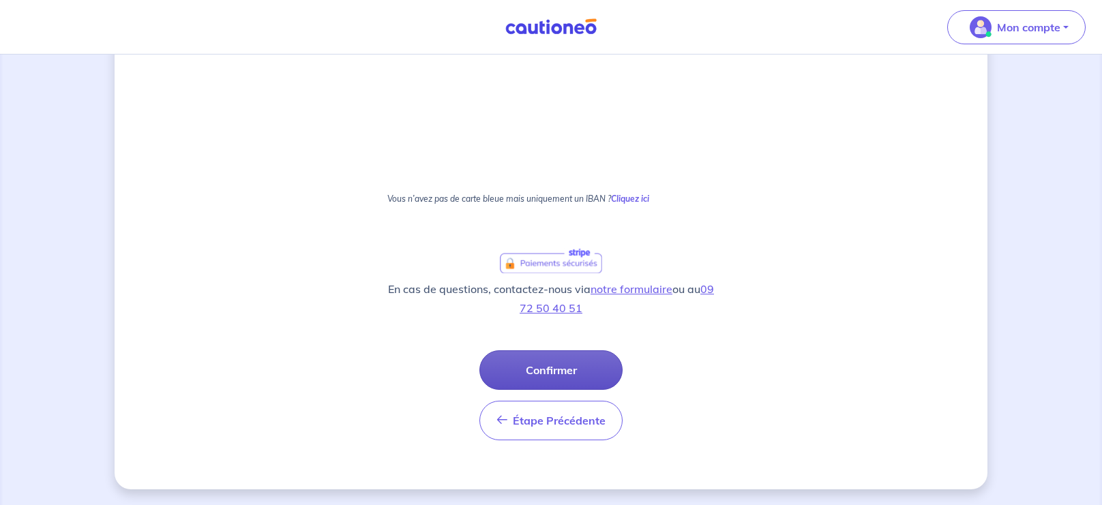
click at [573, 370] on button "Confirmer" at bounding box center [550, 370] width 143 height 40
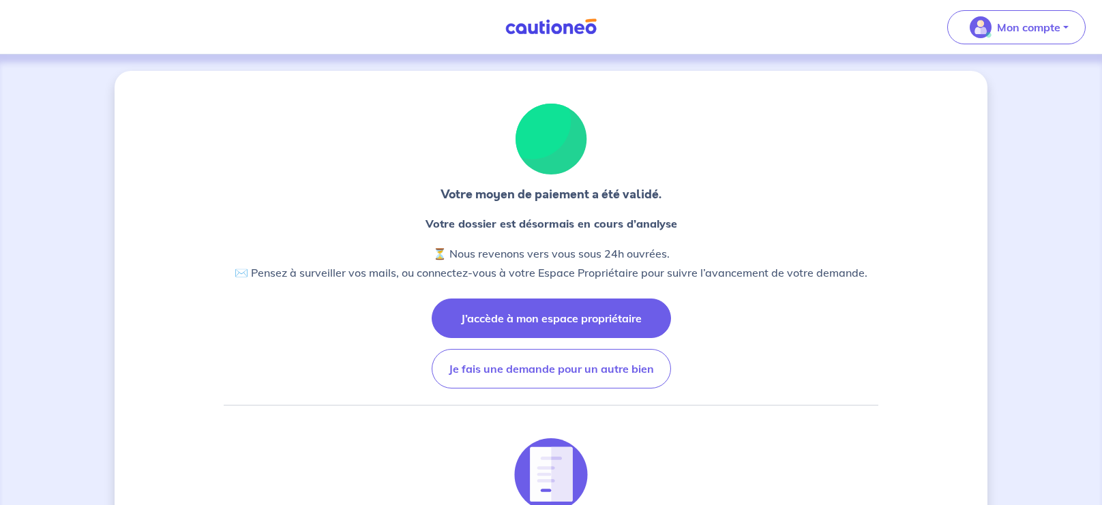
click at [638, 311] on button "J’accède à mon espace propriétaire" at bounding box center [550, 319] width 239 height 40
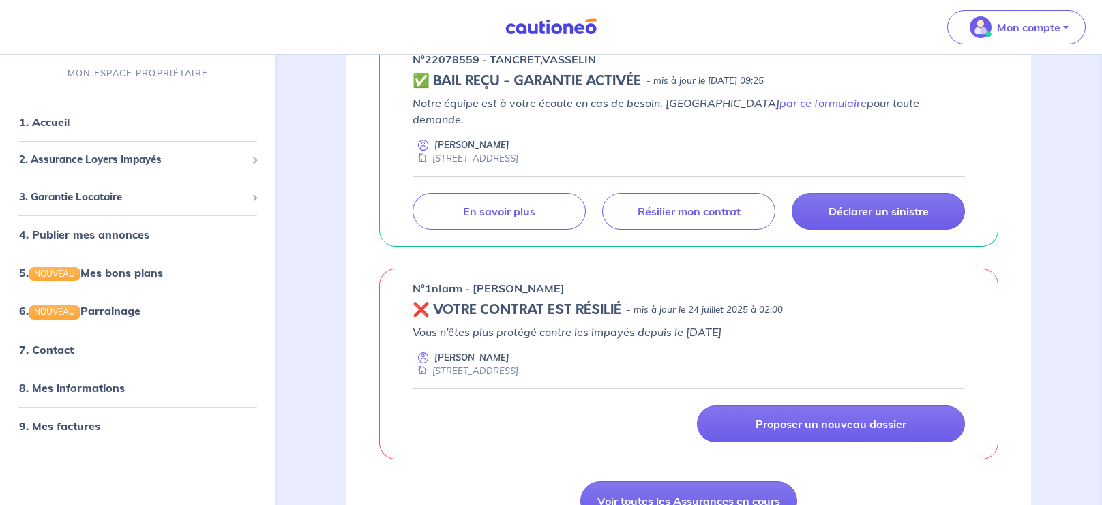
scroll to position [782, 0]
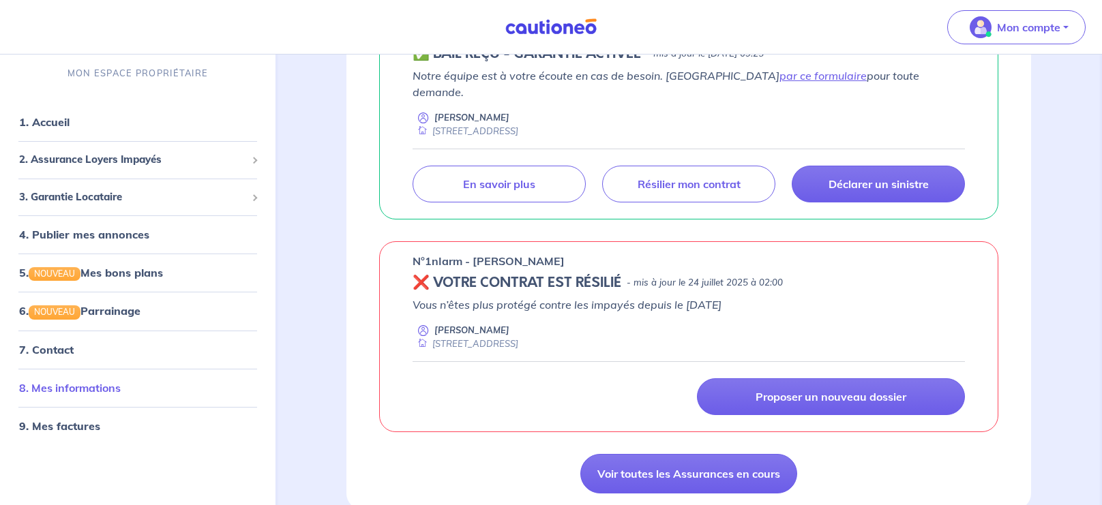
click at [51, 391] on link "8. Mes informations" at bounding box center [70, 388] width 102 height 14
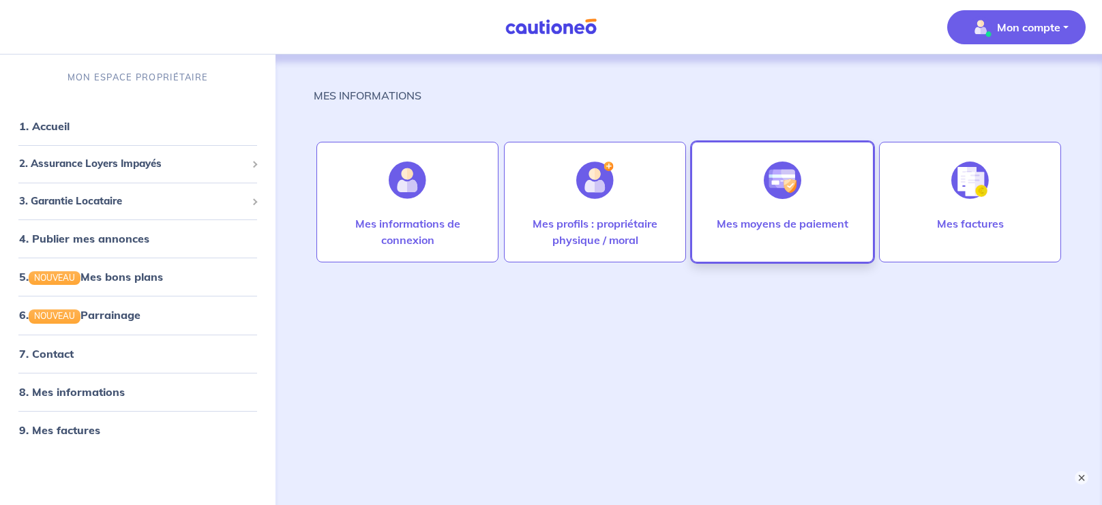
click at [766, 207] on div at bounding box center [782, 180] width 59 height 70
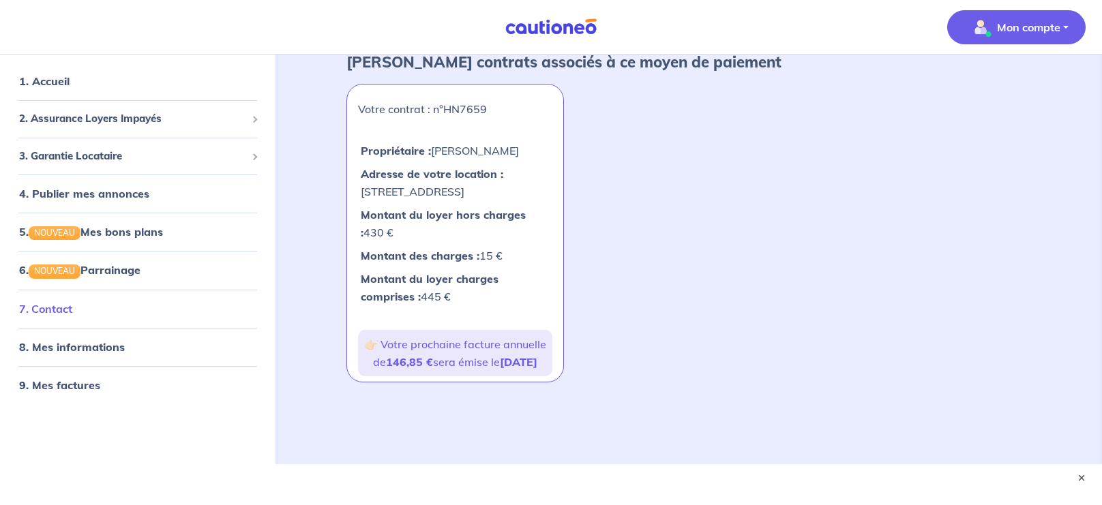
scroll to position [376, 0]
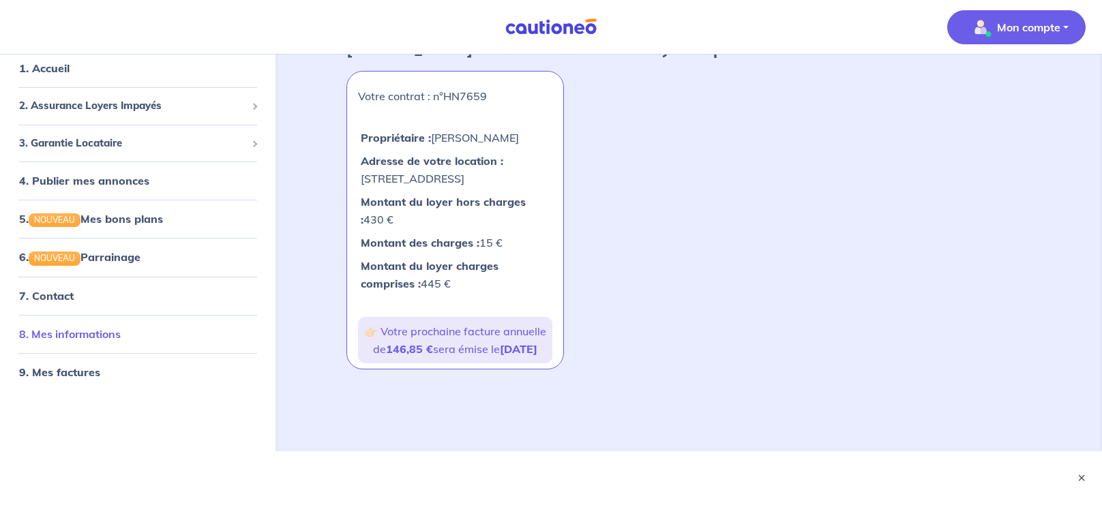
click at [65, 333] on link "8. Mes informations" at bounding box center [70, 334] width 102 height 14
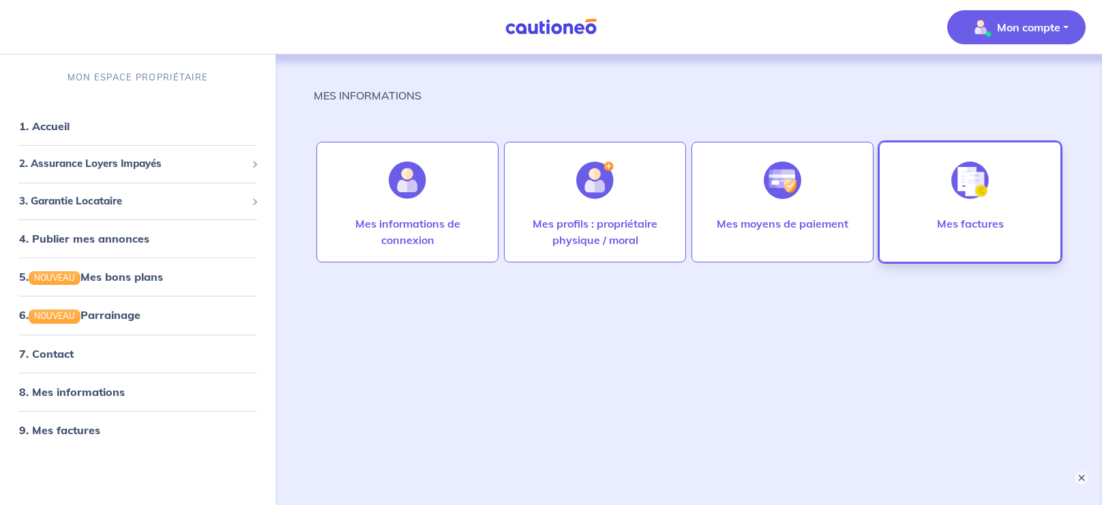
click at [960, 194] on img at bounding box center [969, 180] width 37 height 37
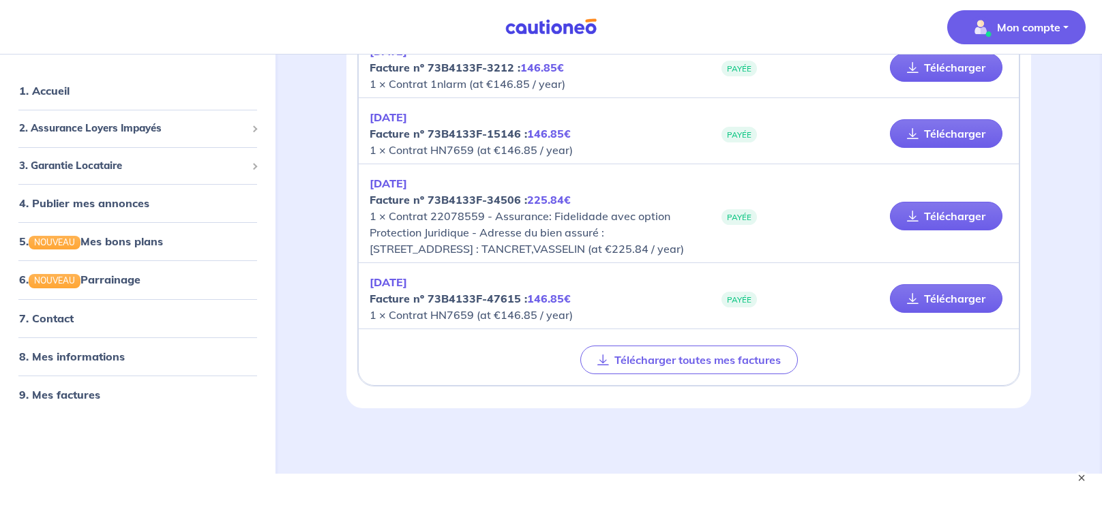
scroll to position [215, 0]
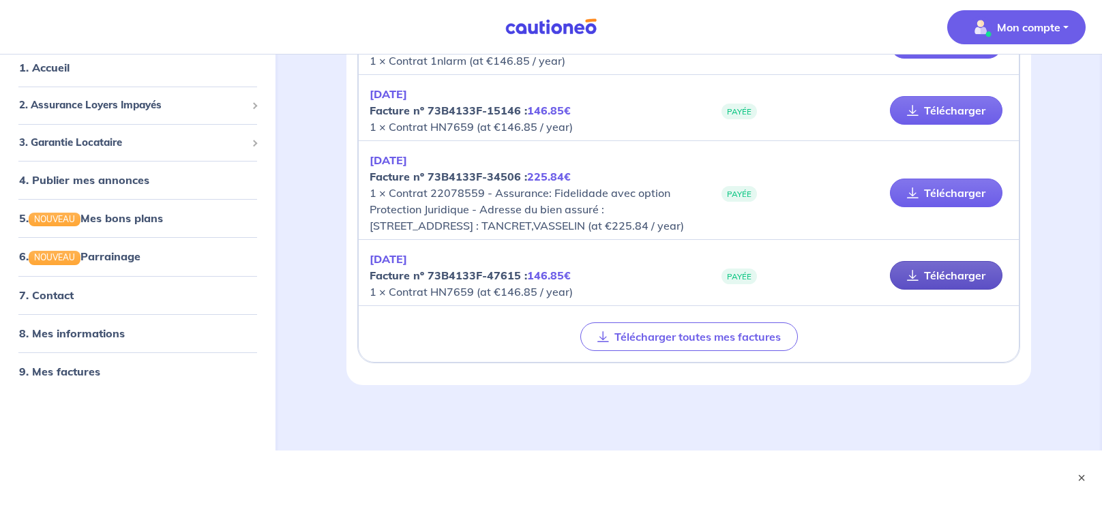
click at [969, 288] on link "Télécharger" at bounding box center [946, 275] width 112 height 29
click at [1024, 31] on p "Mon compte" at bounding box center [1028, 27] width 63 height 16
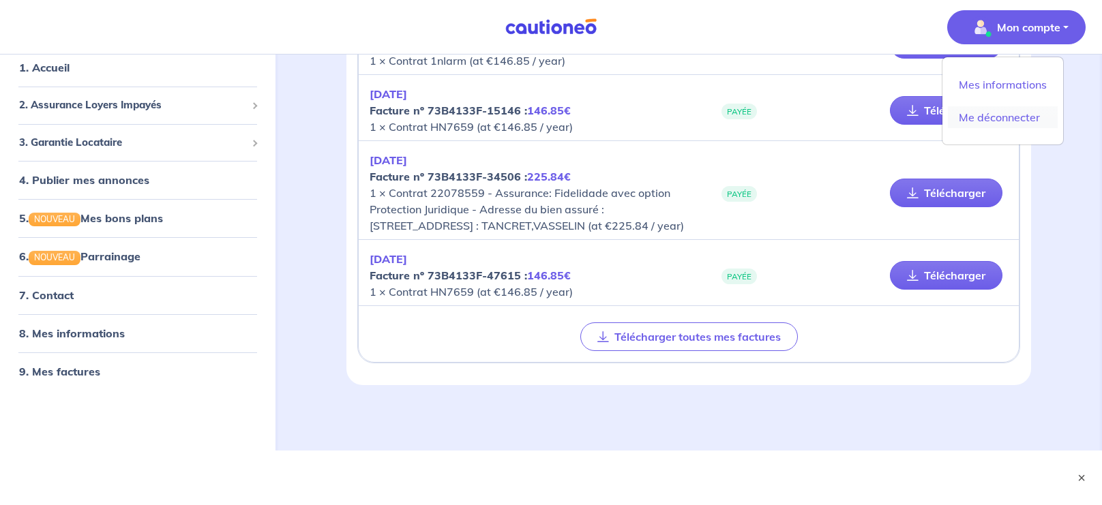
click at [988, 121] on link "Me déconnecter" at bounding box center [1002, 117] width 110 height 22
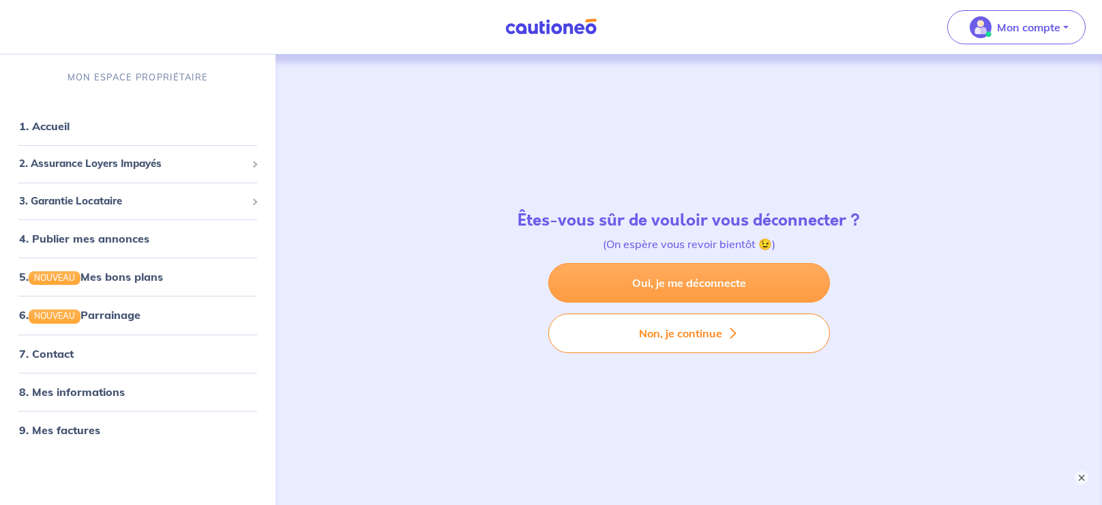
click at [756, 300] on link "Oui, je me déconnecte" at bounding box center [689, 283] width 282 height 40
